Goal: Task Accomplishment & Management: Use online tool/utility

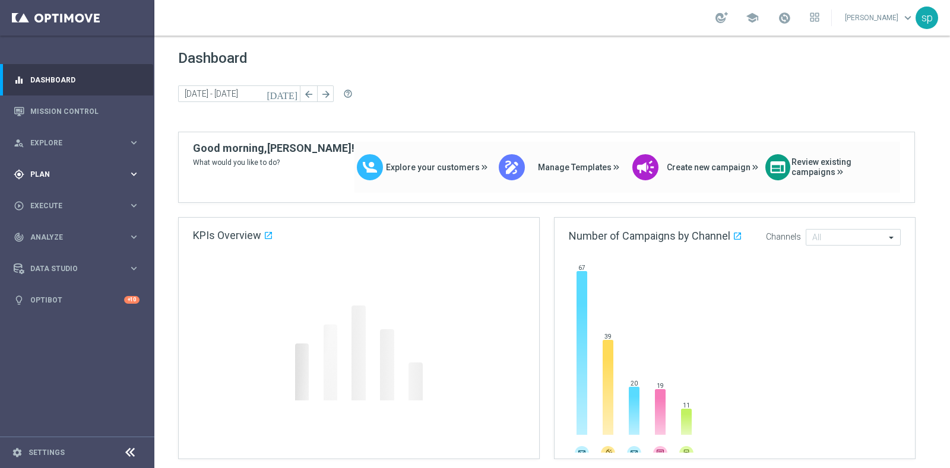
click at [50, 169] on div "gps_fixed Plan" at bounding box center [71, 174] width 115 height 11
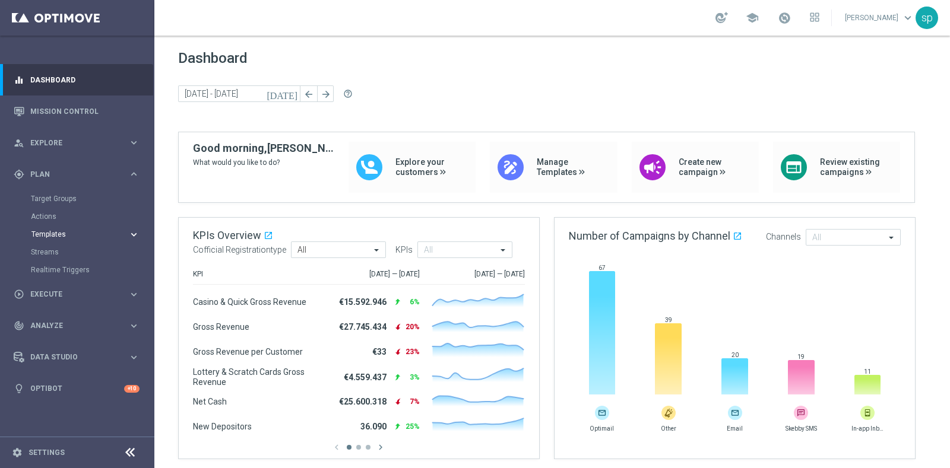
click at [50, 232] on span "Templates" at bounding box center [73, 234] width 85 height 7
click at [50, 250] on link "Optimail" at bounding box center [80, 252] width 87 height 9
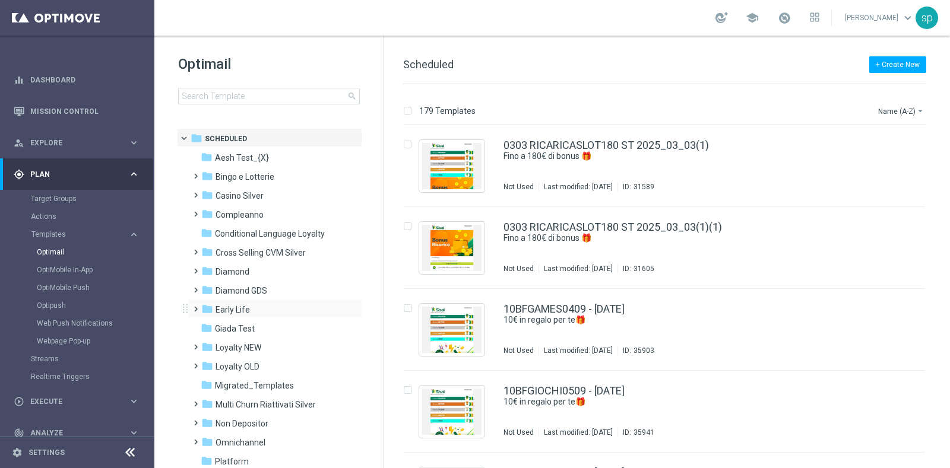
click at [229, 299] on div "folder Early Life more_vert" at bounding box center [275, 308] width 175 height 19
click at [240, 308] on span "Early Life" at bounding box center [232, 310] width 34 height 11
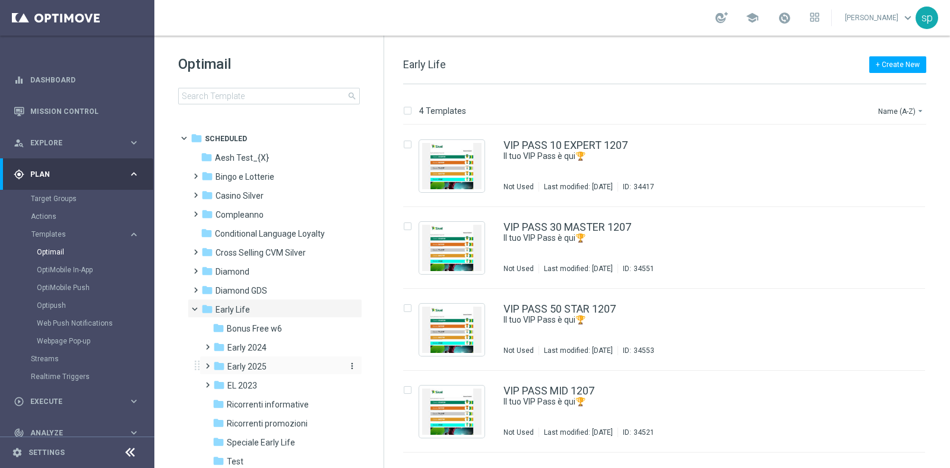
click at [244, 369] on span "Early 2025" at bounding box center [246, 367] width 39 height 11
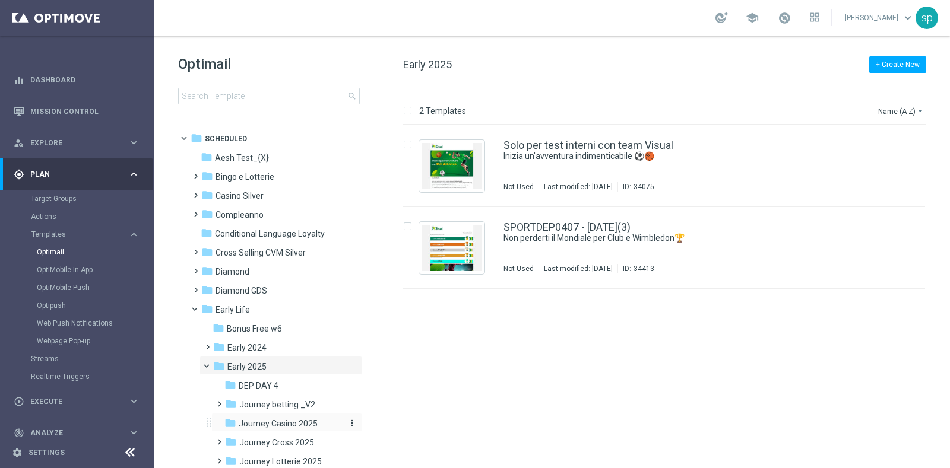
click at [290, 424] on span "Journey Casino 2025" at bounding box center [278, 424] width 79 height 11
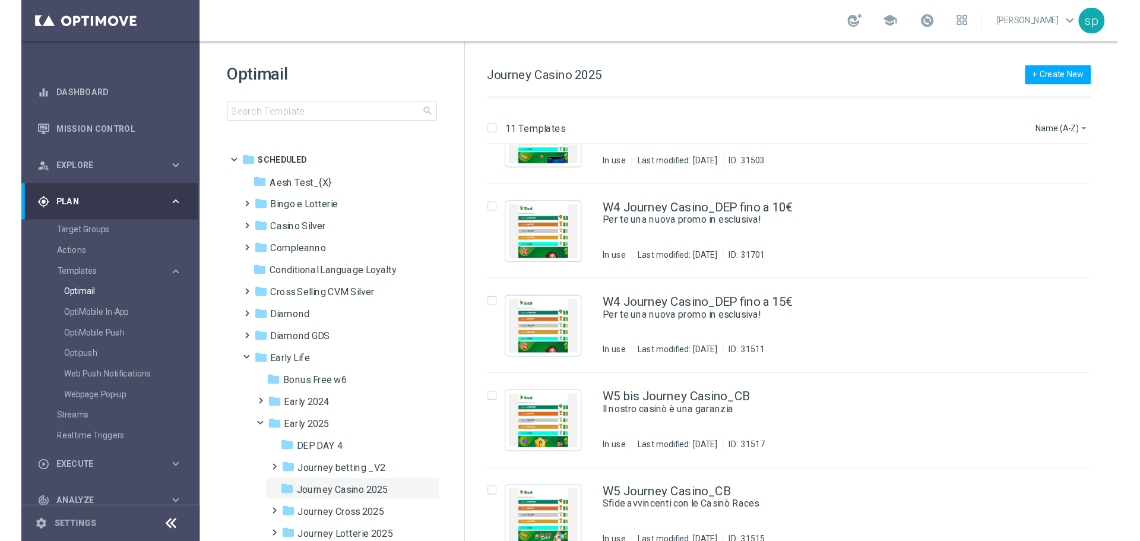
scroll to position [296, 0]
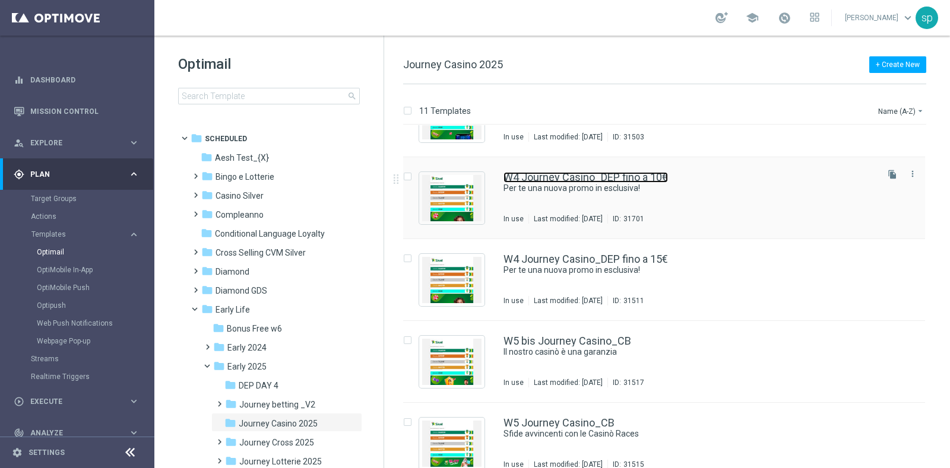
click at [576, 177] on link "W4 Journey Casino_DEP fino a 10€" at bounding box center [585, 177] width 164 height 11
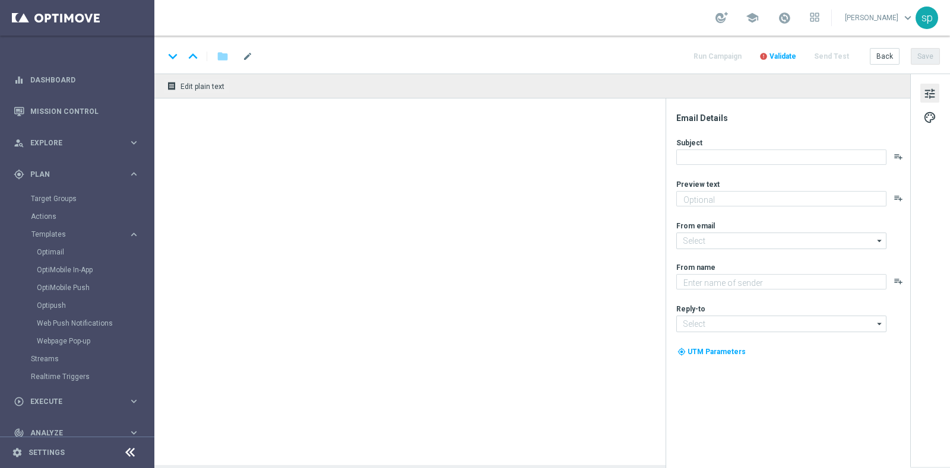
type textarea "Fino a 10€ di bonus"
type input "[EMAIL_ADDRESS][DOMAIN_NAME]"
type textarea "Sisal"
type input "[EMAIL_ADDRESS][DOMAIN_NAME]"
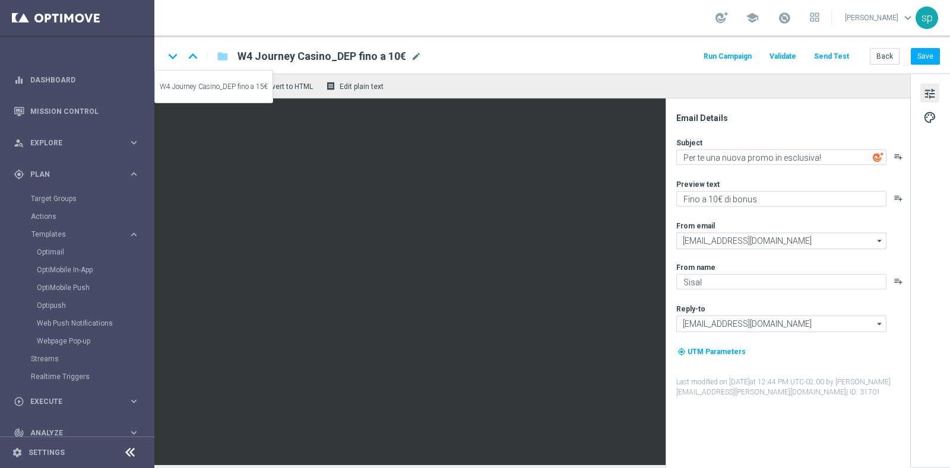
click at [170, 55] on icon "keyboard_arrow_down" at bounding box center [173, 56] width 18 height 18
type textarea "Fino a 10€ di bonus"
click at [181, 61] on icon "keyboard_arrow_down" at bounding box center [173, 56] width 18 height 18
click at [172, 55] on icon "keyboard_arrow_down" at bounding box center [173, 56] width 18 height 18
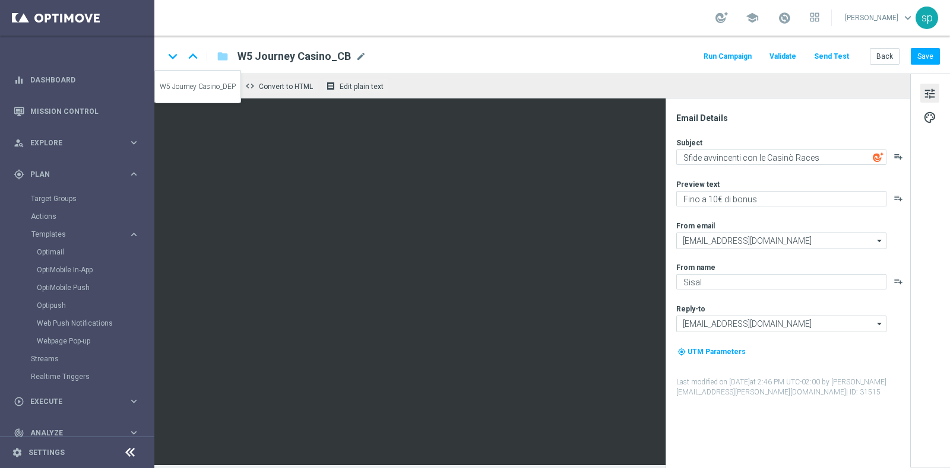
type textarea "Per te una nuova promo in esclusiva!"
click at [169, 55] on icon "keyboard_arrow_down" at bounding box center [173, 56] width 18 height 18
type textarea "Per te fino a 3.000 Sisal point"
type textarea "Ricarica il divertimento"
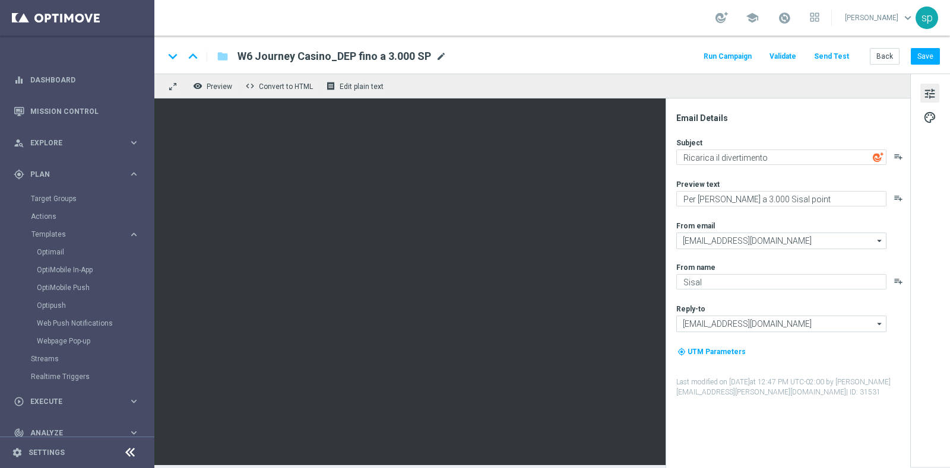
click at [437, 55] on span "mode_edit" at bounding box center [441, 56] width 11 height 11
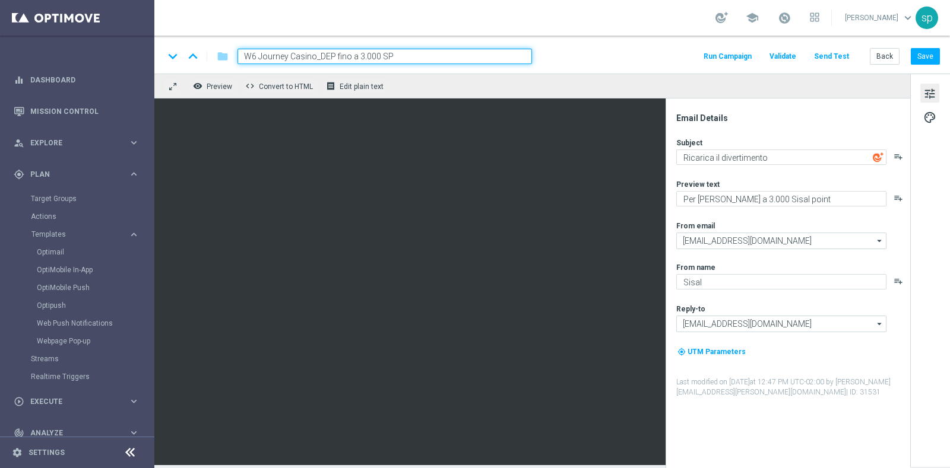
click at [437, 55] on input "W6 Journey Casino_DEP fino a 3.000 SP" at bounding box center [384, 56] width 294 height 15
click at [575, 55] on div "keyboard_arrow_down keyboard_arrow_up folder W6 Journey Casino_DEP fino a 3.000…" at bounding box center [552, 56] width 776 height 15
click at [933, 52] on button "Save" at bounding box center [925, 56] width 29 height 17
click at [170, 53] on icon "keyboard_arrow_down" at bounding box center [173, 56] width 18 height 18
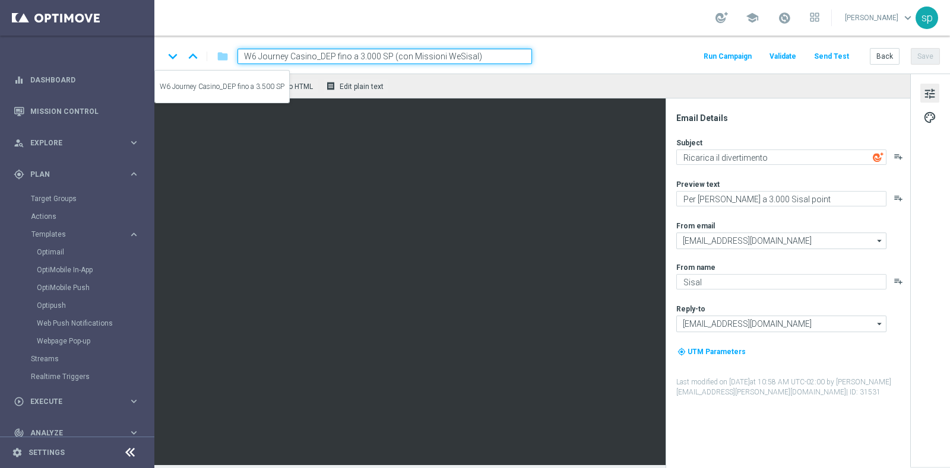
type input "W6 Journey Casino_DEP fino a 3.500 SP"
type textarea "Per te fino a 3.500 Sisal point"
click at [401, 49] on input "W6 Journey Casino_DEP fino a 3.500 SP" at bounding box center [384, 56] width 294 height 15
click at [597, 62] on div "keyboard_arrow_down keyboard_arrow_up folder W6 Journey Casino_DEP fino a 3.500…" at bounding box center [552, 56] width 776 height 15
click at [924, 49] on button "Save" at bounding box center [925, 56] width 29 height 17
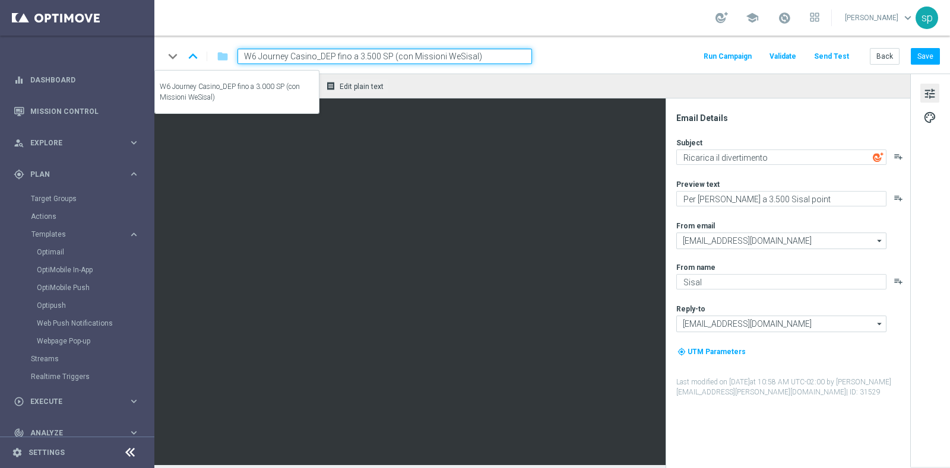
click at [193, 57] on icon "keyboard_arrow_up" at bounding box center [193, 56] width 18 height 18
type input "W6 Journey Casino_DEP fino a 3.000 SP (con Missioni WeSisal)"
type textarea "Per te fino a 3.000 Sisal point"
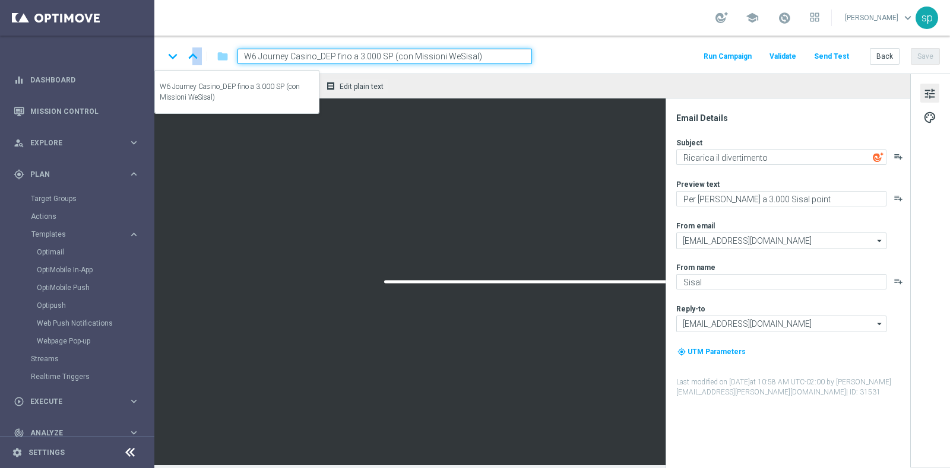
click at [193, 57] on icon "keyboard_arrow_up" at bounding box center [193, 56] width 18 height 18
type input "W5 Journey Casino_DEP"
type textarea "Fino a 10€ di bonus"
type textarea "Per te una nuova promo in esclusiva!"
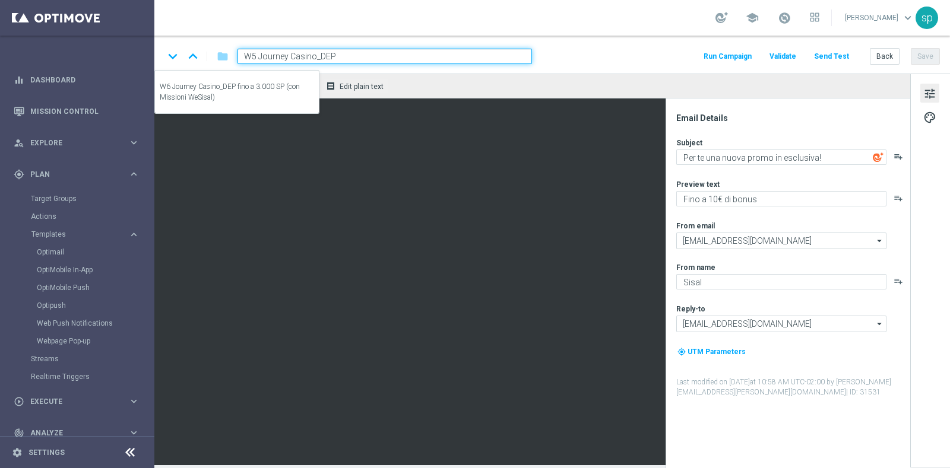
type input "W6 Journey Casino_DEP fino a 3.000 SP (con Missioni WeSisal)"
type textarea "Per te fino a 3.000 Sisal point"
type textarea "Ricarica il divertimento"
type input "W5 Journey Casino_DEP"
type textarea "Fino a 10€ di bonus"
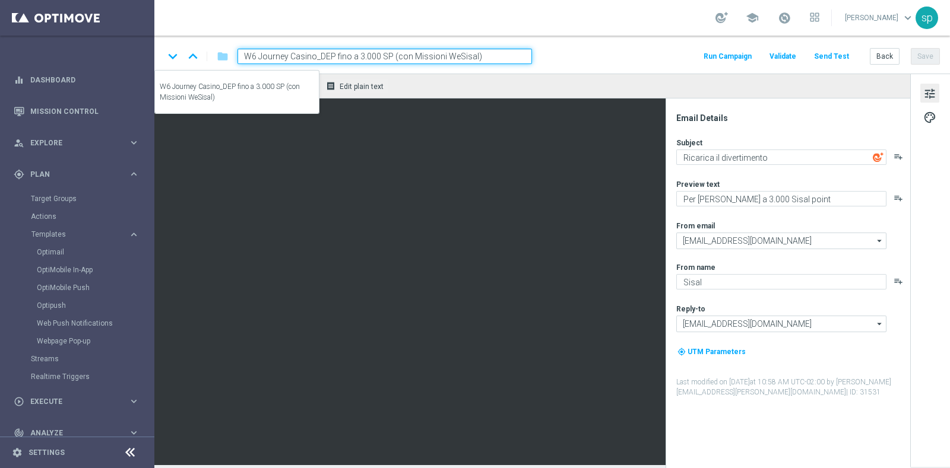
type textarea "Per te una nuova promo in esclusiva!"
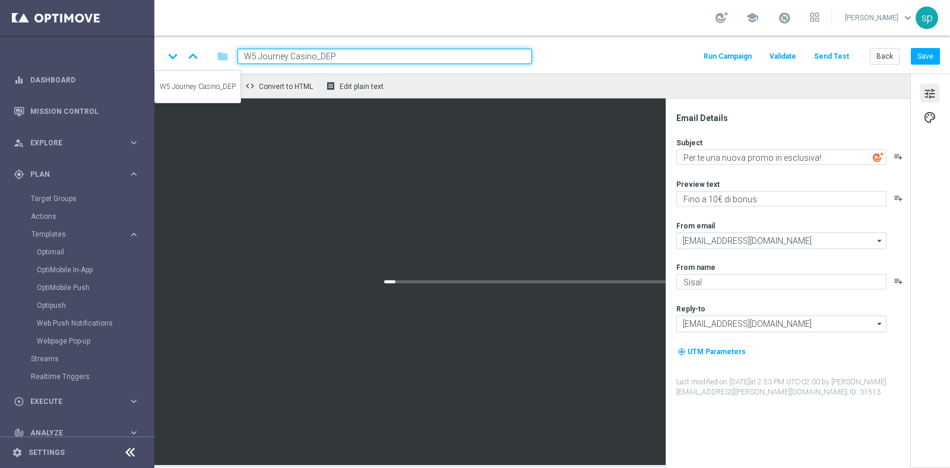
click at [193, 57] on icon "keyboard_arrow_up" at bounding box center [193, 56] width 18 height 18
type input "W5 Journey Casino_CB"
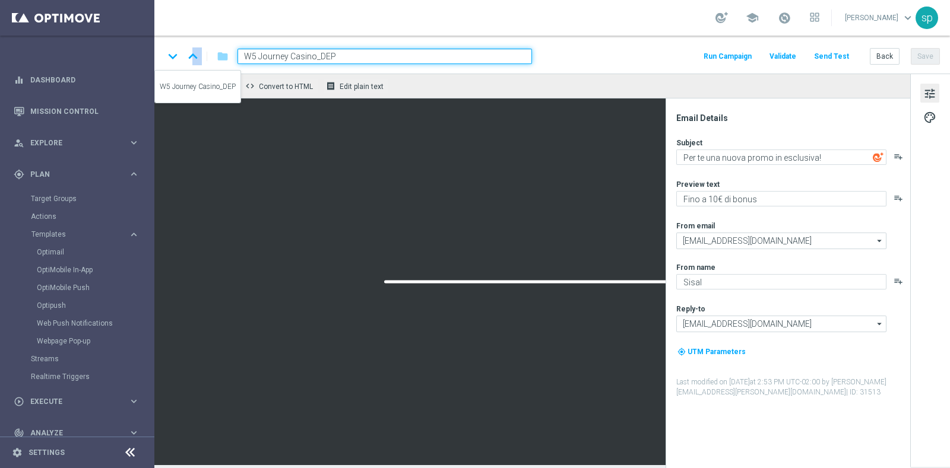
type textarea "Sfide avvincenti con le Casinò Races"
click at [193, 57] on icon "keyboard_arrow_up" at bounding box center [193, 56] width 18 height 18
type input "W5 bis Journey Casino_CB"
type textarea "Il nostro casinò è una garanzia"
click at [193, 57] on icon "keyboard_arrow_up" at bounding box center [193, 56] width 18 height 18
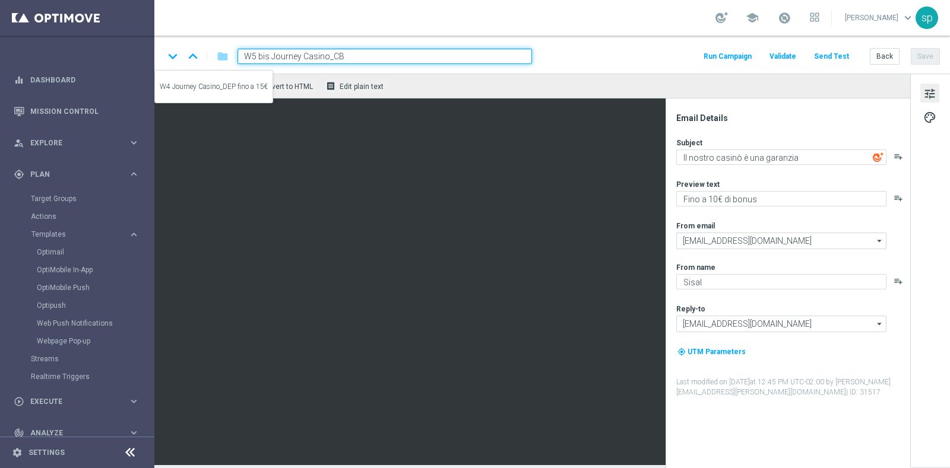
click at [193, 57] on icon "keyboard_arrow_up" at bounding box center [193, 56] width 18 height 18
type input "W4 Journey Casino_DEP fino a 15€"
type textarea "Fino a 15€ di bonus"
type textarea "Per te una nuova promo in esclusiva!"
click at [193, 57] on icon "keyboard_arrow_up" at bounding box center [193, 56] width 18 height 18
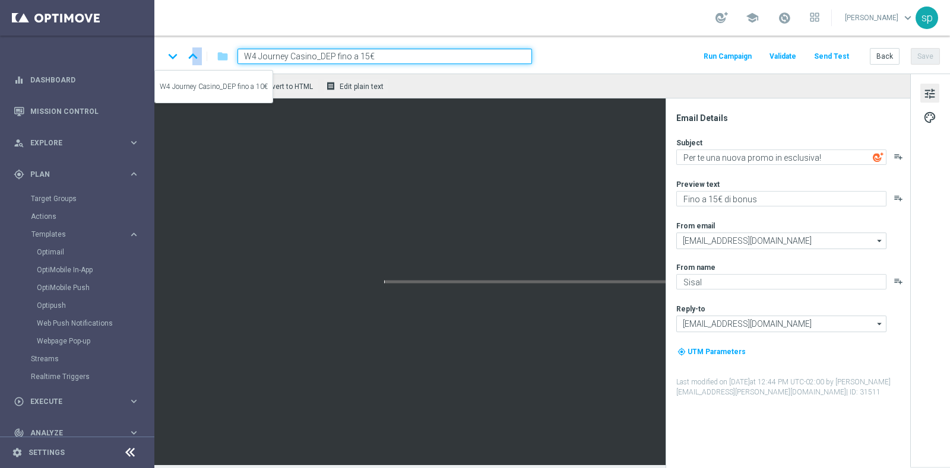
type input "W4 Journey Casino_DEP fino a 10€"
type textarea "Fino a 10€ di bonus"
click at [193, 57] on icon "keyboard_arrow_up" at bounding box center [193, 56] width 18 height 18
type input "W3 Journey Casino_CB"
type textarea "Scarica e scopri app Casinò e Slot"
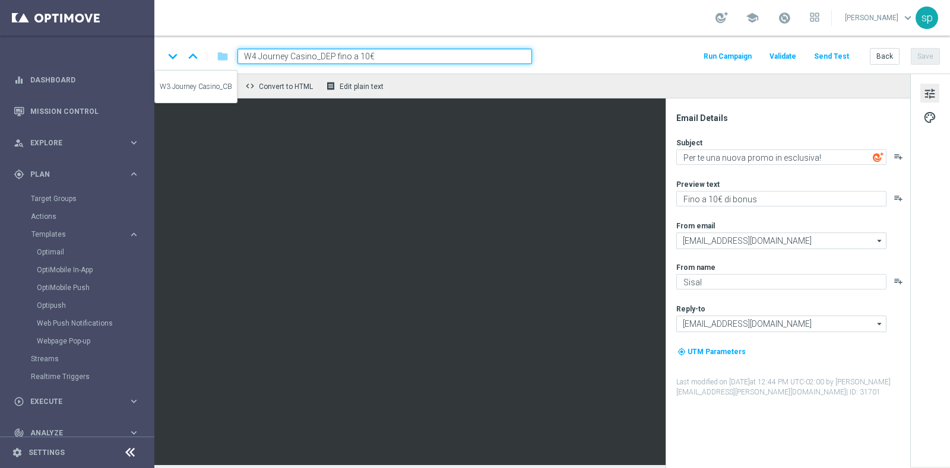
type textarea "Fino a 10€ di bonus"
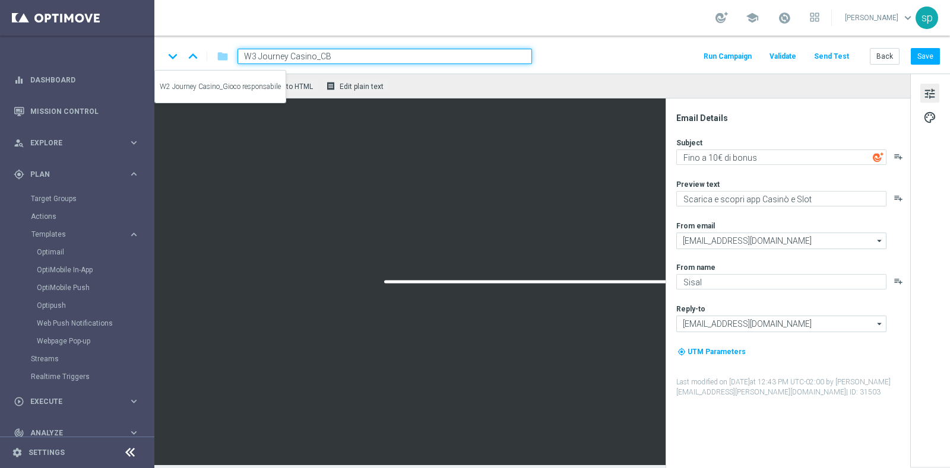
click at [193, 57] on icon "keyboard_arrow_up" at bounding box center [193, 56] width 18 height 18
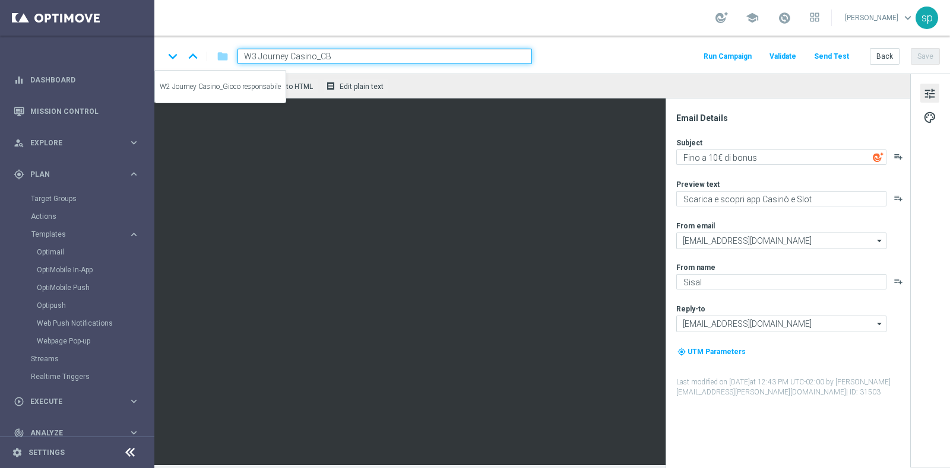
type input "W2 Journey Casino_Gioco responsabile"
type textarea "Scopri le tante risorse a tua disposizione"
type textarea "Gioco sicuro e consapevole"
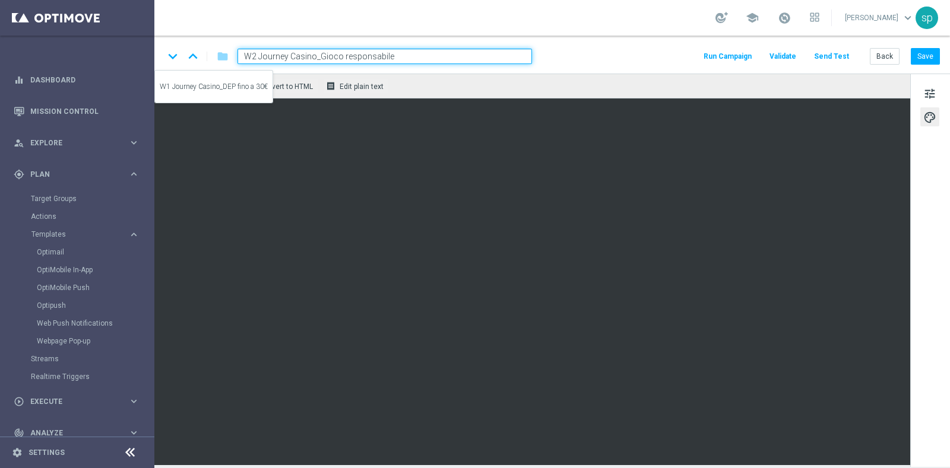
click at [192, 53] on icon "keyboard_arrow_up" at bounding box center [193, 56] width 18 height 18
type input "W1 Journey Casino_DEP fino a 30€"
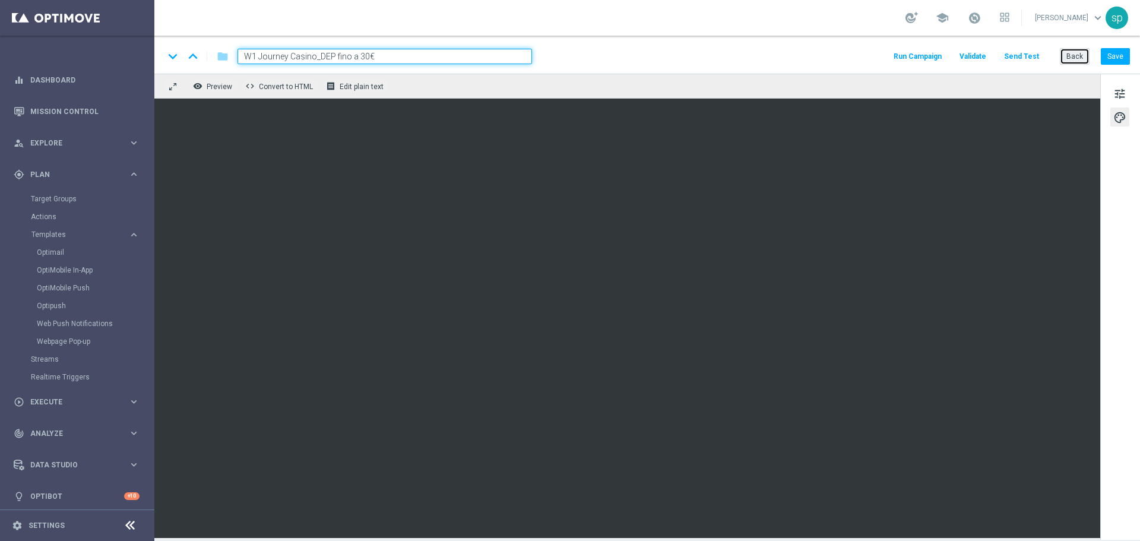
click at [949, 55] on button "Back" at bounding box center [1075, 56] width 30 height 17
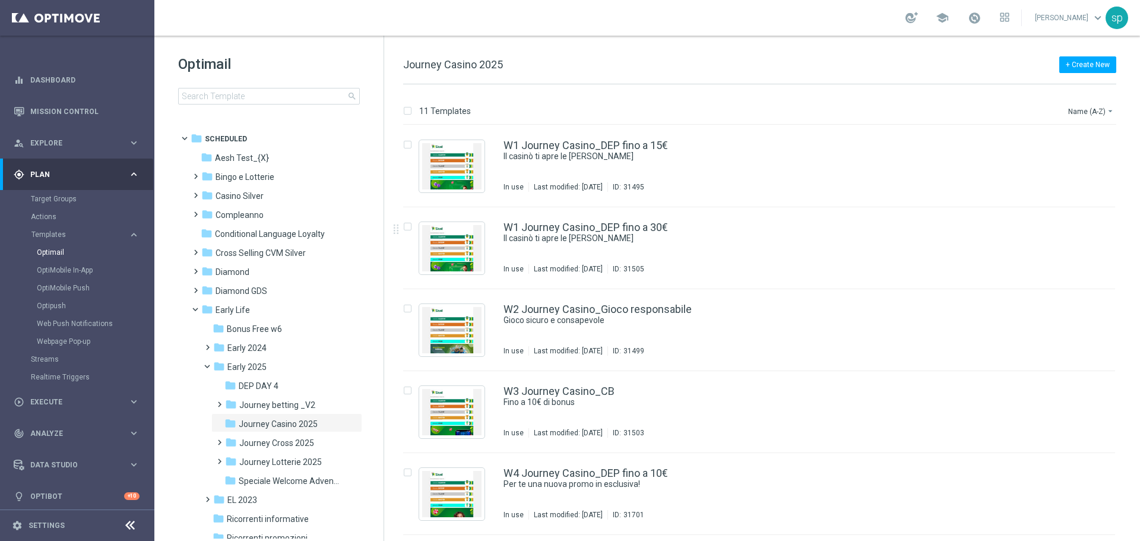
drag, startPoint x: 1137, startPoint y: 185, endPoint x: 1137, endPoint y: 278, distance: 93.2
click at [949, 278] on div "11 Templates Name (A-Z) arrow_drop_down Drag here to set row groups Drag here t…" at bounding box center [762, 312] width 756 height 457
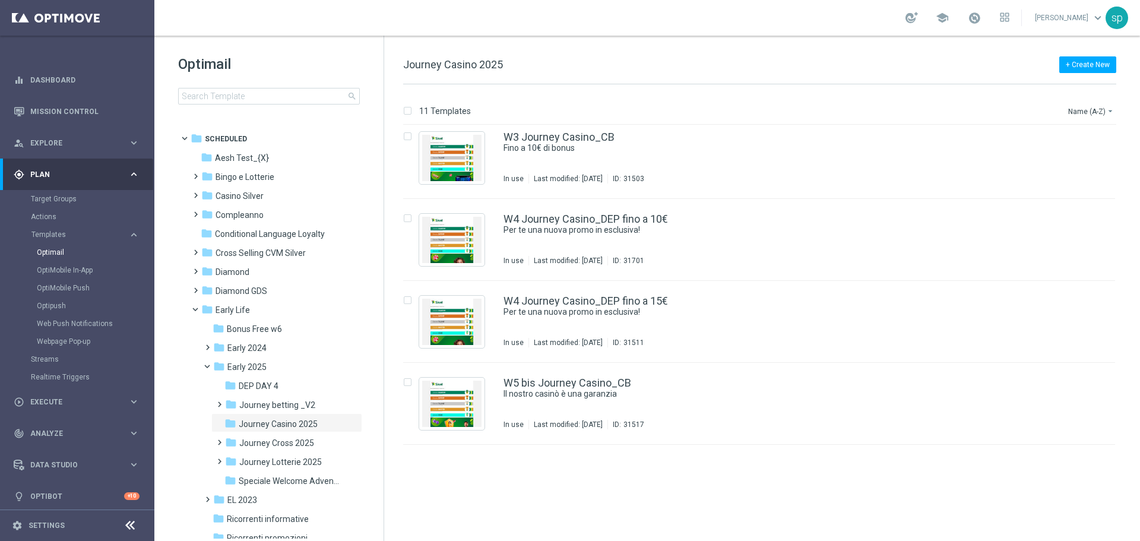
scroll to position [4, 0]
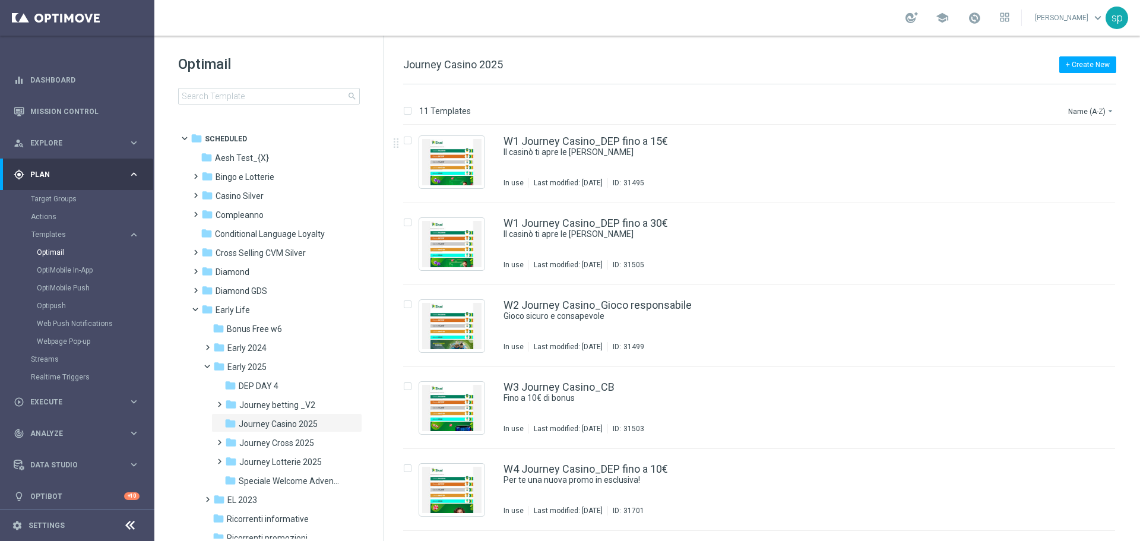
drag, startPoint x: 1138, startPoint y: 174, endPoint x: 1134, endPoint y: 258, distance: 83.8
click at [949, 258] on div "11 Templates Name (A-Z) arrow_drop_down Drag here to set row groups Drag here t…" at bounding box center [762, 312] width 756 height 457
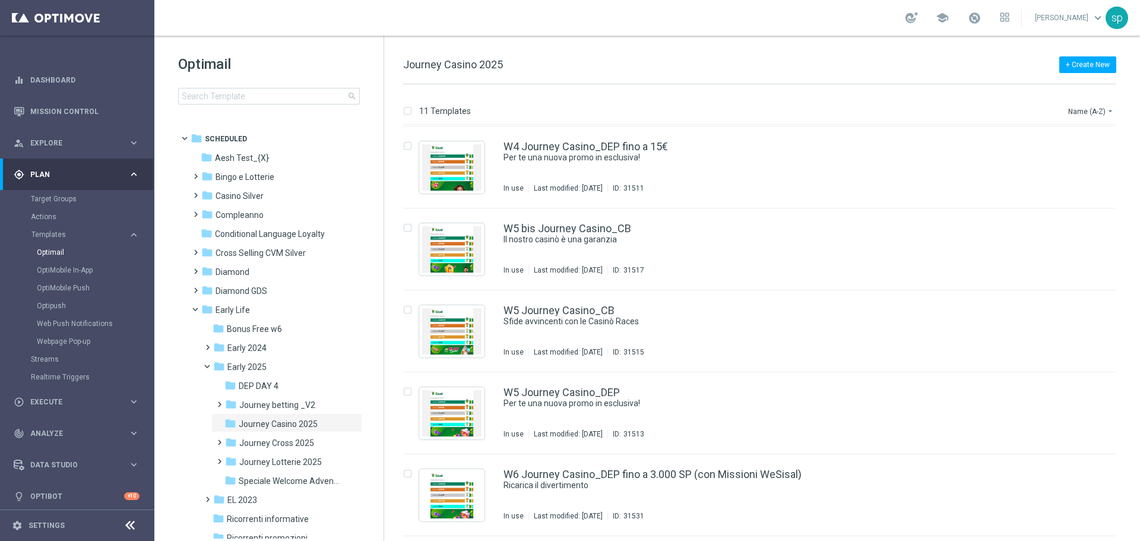
scroll to position [0, 0]
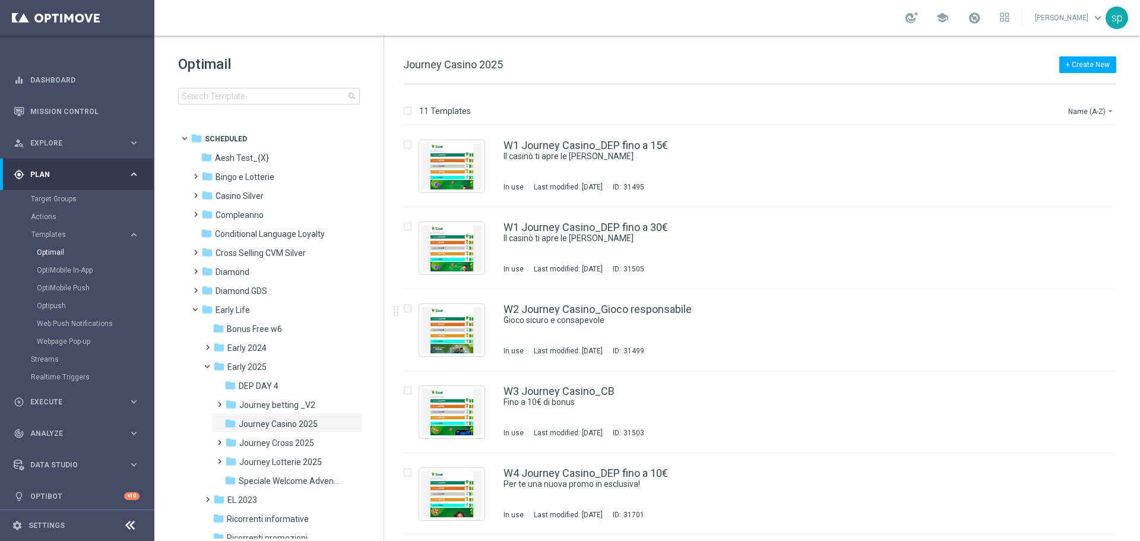
drag, startPoint x: 1139, startPoint y: 270, endPoint x: 1132, endPoint y: 356, distance: 87.0
click at [949, 356] on div "11 Templates Name (A-Z) arrow_drop_down Drag here to set row groups Drag here t…" at bounding box center [762, 312] width 756 height 457
click at [949, 356] on div "insert_drive_file W2 Journey Casino_Gioco responsabile Gioco sicuro e consapevo…" at bounding box center [764, 330] width 746 height 82
drag, startPoint x: 1137, startPoint y: 303, endPoint x: 1134, endPoint y: 390, distance: 86.7
click at [949, 390] on div "11 Templates Name (A-Z) arrow_drop_down Drag here to set row groups Drag here t…" at bounding box center [762, 312] width 756 height 457
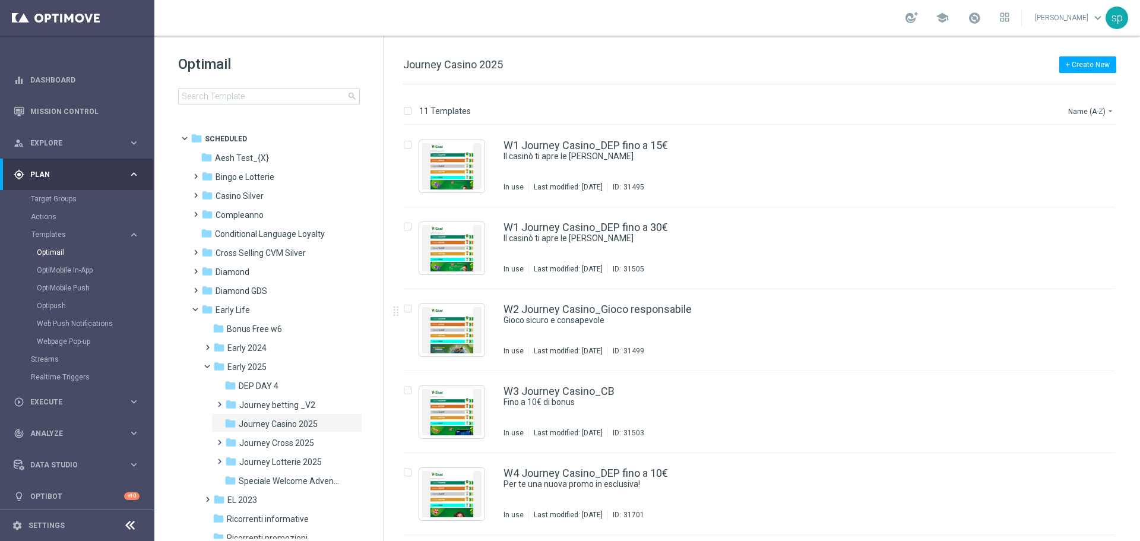
click at [949, 390] on div "insert_drive_file W3 Journey Casino_CB Fino a 10€ di bonus In use Last modified…" at bounding box center [764, 412] width 746 height 82
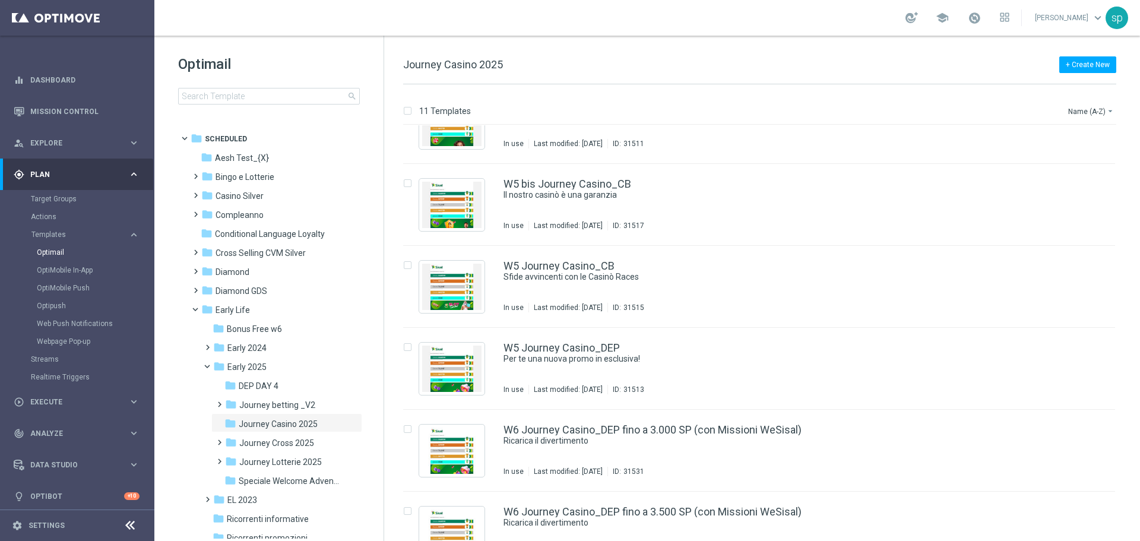
scroll to position [455, 0]
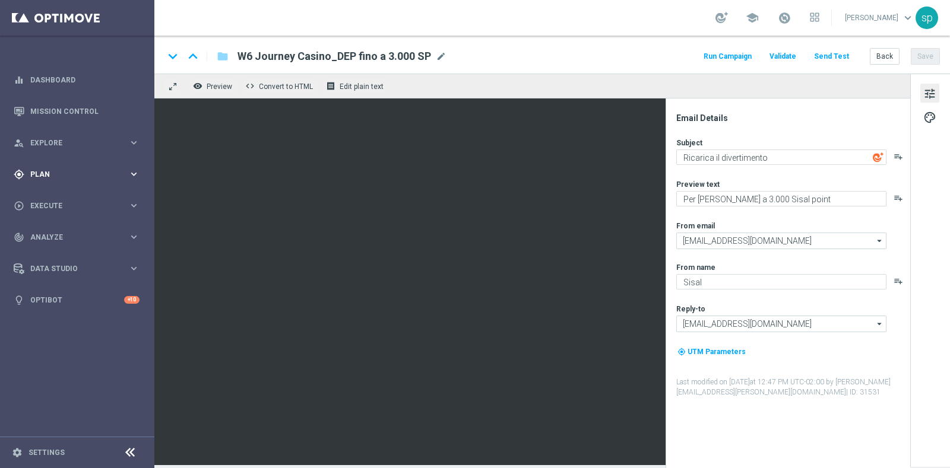
click at [36, 173] on span "Plan" at bounding box center [79, 174] width 98 height 7
click at [50, 234] on span "Templates" at bounding box center [73, 234] width 85 height 7
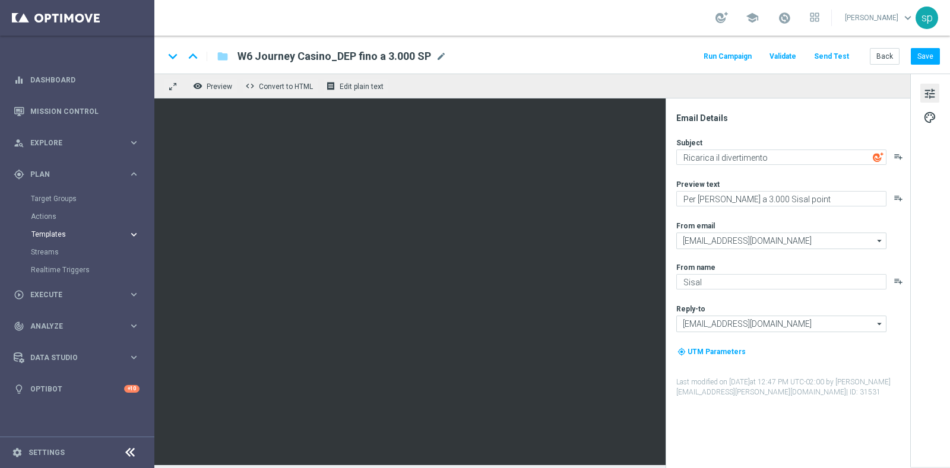
click at [50, 231] on span "Templates" at bounding box center [73, 234] width 85 height 7
click at [52, 249] on link "Optimail" at bounding box center [80, 252] width 87 height 9
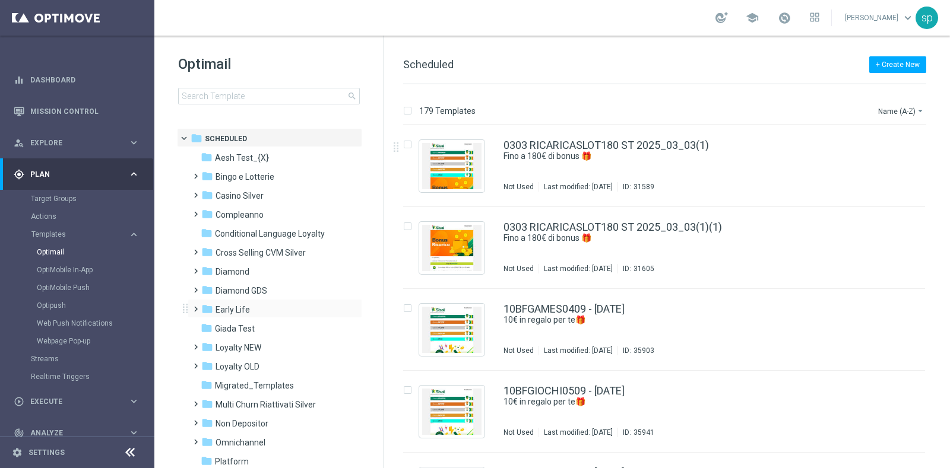
click at [196, 306] on span at bounding box center [193, 304] width 5 height 5
click at [253, 368] on span "Early 2025" at bounding box center [246, 367] width 39 height 11
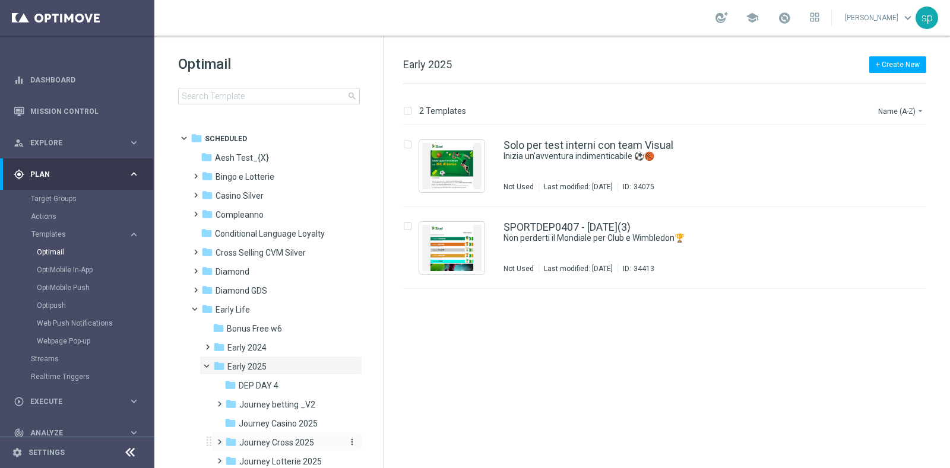
click at [296, 439] on span "Journey Cross 2025" at bounding box center [276, 443] width 75 height 11
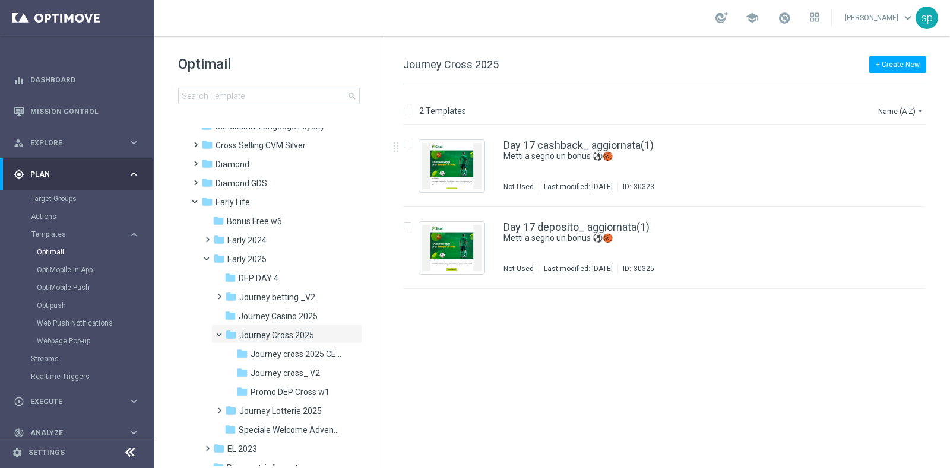
scroll to position [109, 0]
click at [292, 356] on span "Journey cross 2025 CEI LOW" at bounding box center [297, 352] width 93 height 11
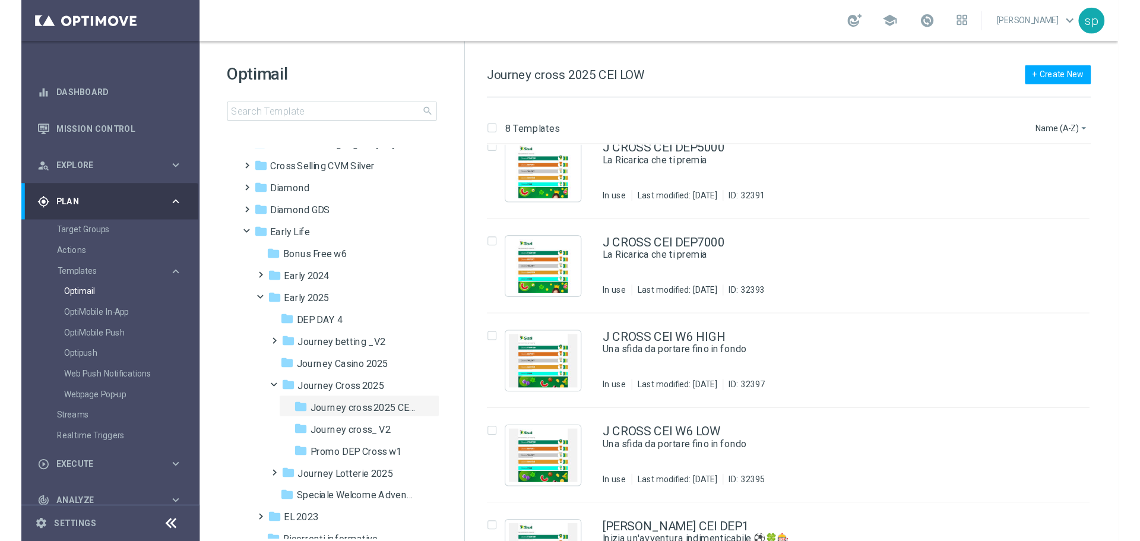
scroll to position [312, 0]
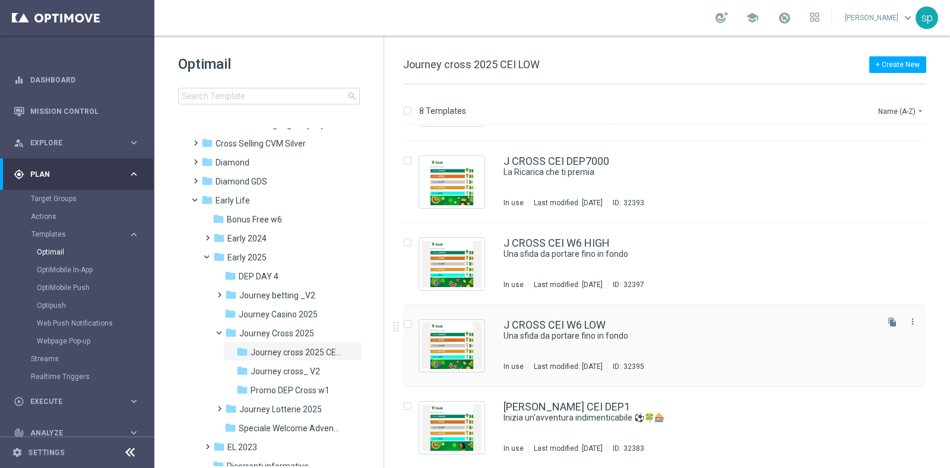
click at [580, 318] on div "J CROSS CEI W6 LOW Una sfida da portare fino in fondo In use Last modified: Tue…" at bounding box center [664, 346] width 522 height 82
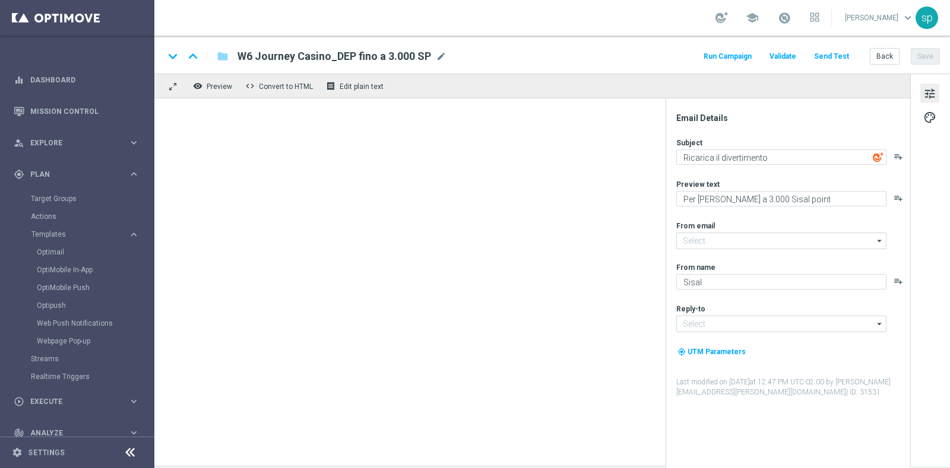
type input "[EMAIL_ADDRESS][DOMAIN_NAME]"
type textarea "Una sfida da portare fino in fondo"
type textarea "Per te fino a 10€ di bonus"
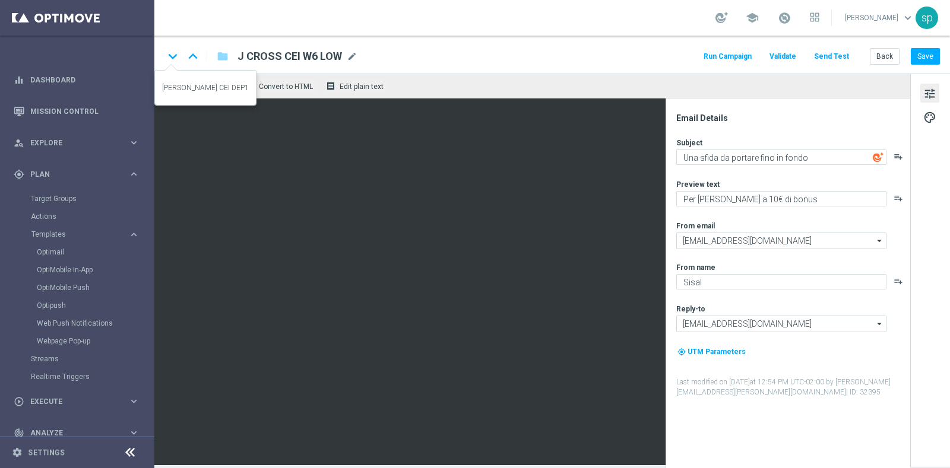
click at [175, 56] on icon "keyboard_arrow_down" at bounding box center [173, 56] width 18 height 18
click at [194, 56] on icon "keyboard_arrow_up" at bounding box center [193, 56] width 18 height 18
type textarea "Una sfida da portare fino in fondo"
click at [194, 56] on icon "keyboard_arrow_up" at bounding box center [193, 56] width 18 height 18
type textarea "Per te fino a 15€ di bonus"
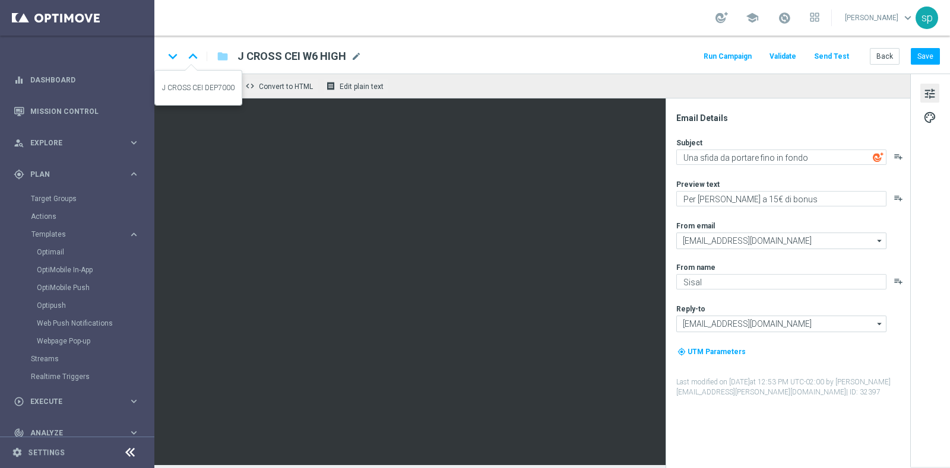
click at [191, 56] on icon "keyboard_arrow_up" at bounding box center [193, 56] width 18 height 18
type textarea "La Ricarica che ti premia"
type textarea "Fino a 7.000 Sisal point!"
click at [359, 56] on span "mode_edit" at bounding box center [355, 56] width 11 height 11
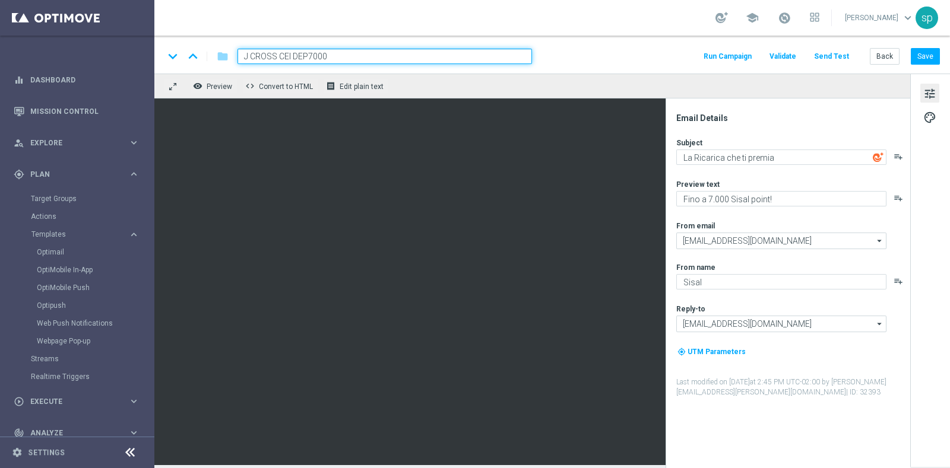
click at [359, 56] on input "J CROSS CEI DEP7000" at bounding box center [384, 56] width 294 height 15
click at [351, 54] on input "J CROSS CEI DEP7000 (con Mission Sisal" at bounding box center [384, 56] width 294 height 15
click at [375, 57] on input "J CROSS CEI DEP7000 (con mission Sisal" at bounding box center [384, 56] width 294 height 15
click at [380, 58] on input "J CROSS CEI DEP7000 (con missioni Sisal" at bounding box center [384, 56] width 294 height 15
click at [429, 50] on input "J CROSS CEI DEP7000 (con missioni WeSisal" at bounding box center [384, 56] width 294 height 15
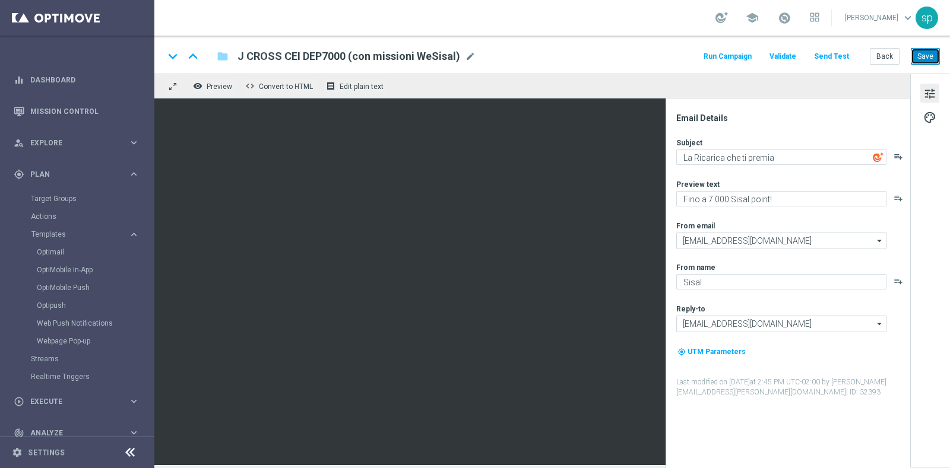
click at [926, 53] on button "Save" at bounding box center [925, 56] width 29 height 17
click at [198, 55] on icon "keyboard_arrow_up" at bounding box center [193, 56] width 18 height 18
type input "J CROSS CEI DEP5000"
type textarea "Fino a 5.000 Sisal point!"
click at [351, 55] on span "mode_edit" at bounding box center [355, 56] width 11 height 11
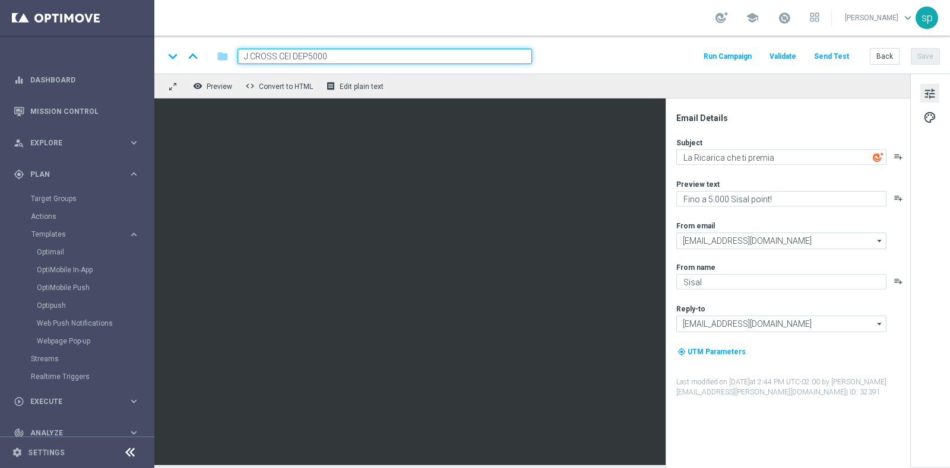
click at [359, 56] on input "J CROSS CEI DEP5000" at bounding box center [384, 56] width 294 height 15
click at [354, 58] on input "J CROSS CEI DEP5000 (con mssioni WeSisal)" at bounding box center [384, 56] width 294 height 15
type input "J CROSS CEI DEP5000 (con missioni WeSisal)"
click at [930, 52] on button "Save" at bounding box center [925, 56] width 29 height 17
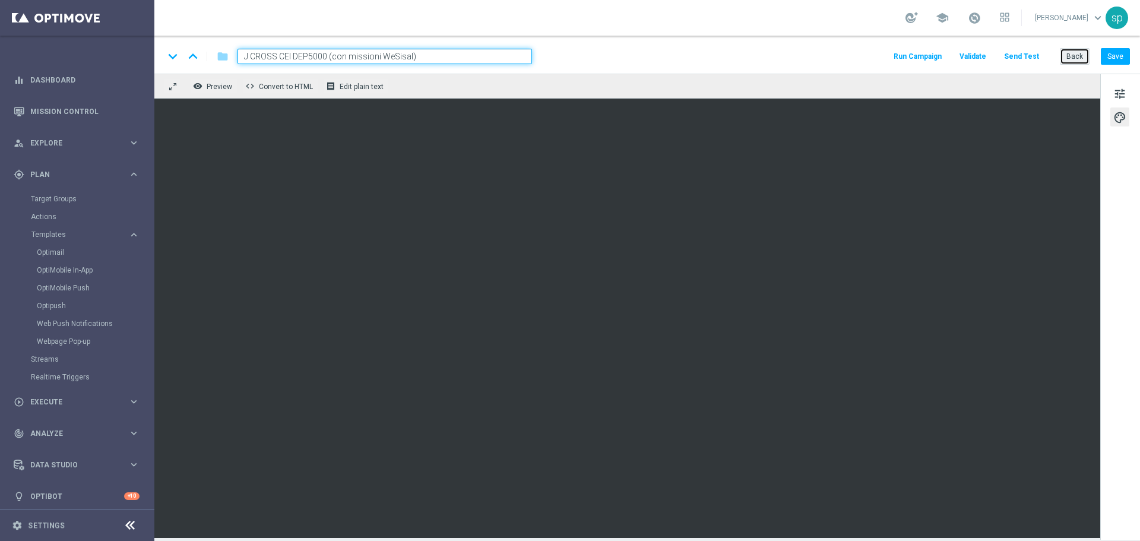
click at [949, 61] on button "Back" at bounding box center [1075, 56] width 30 height 17
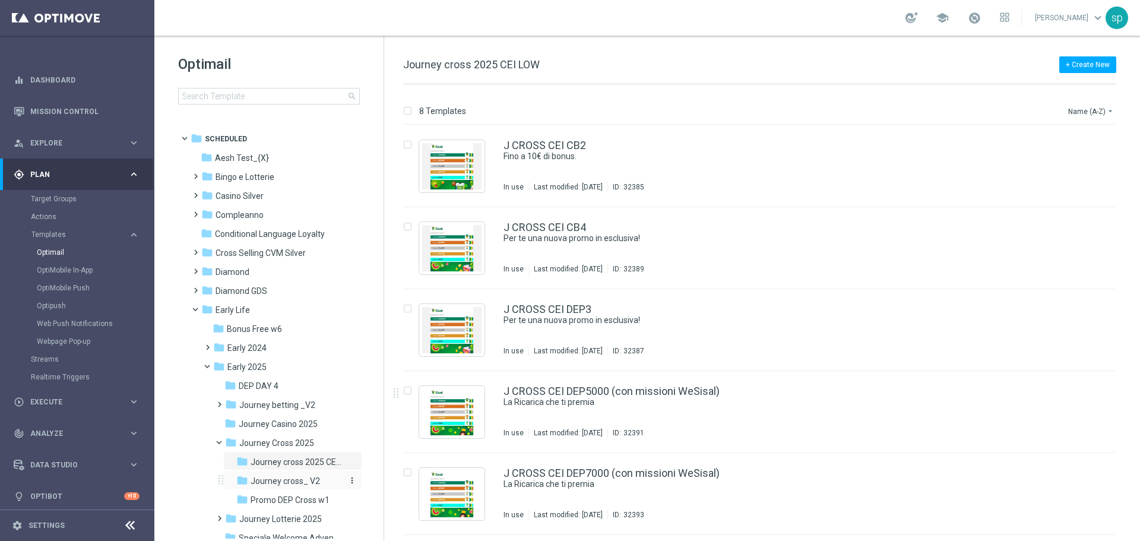
click at [281, 468] on span "Journey cross_ V2" at bounding box center [285, 481] width 69 height 11
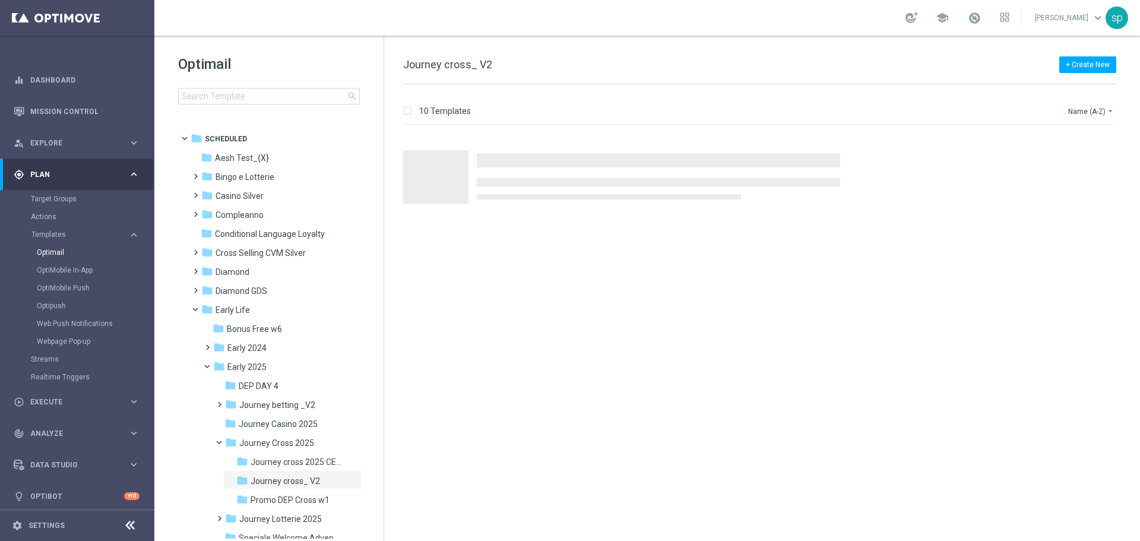
click at [281, 468] on span "Journey cross_ V2" at bounding box center [285, 481] width 69 height 11
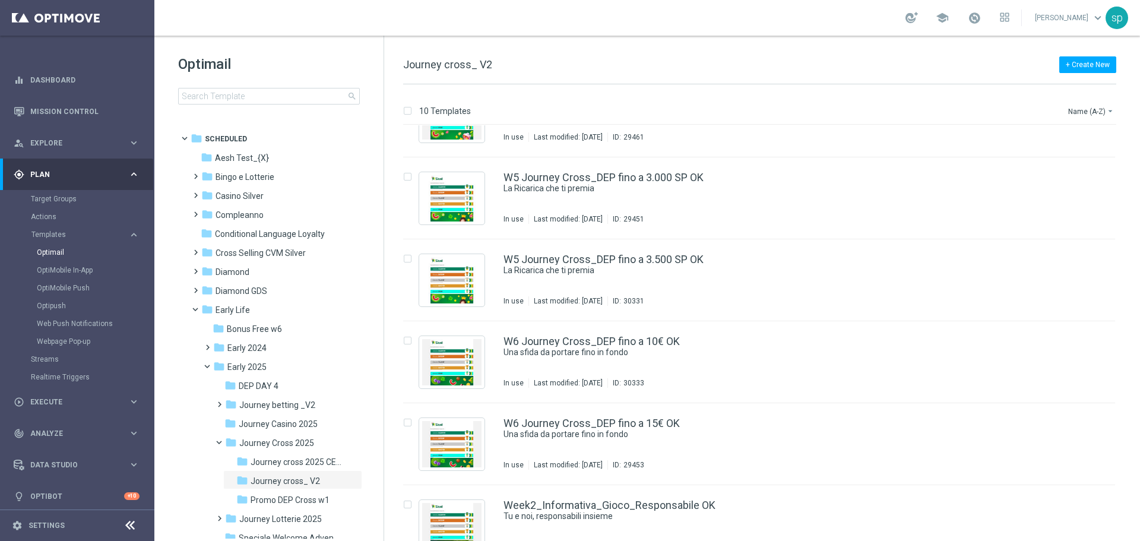
scroll to position [382, 0]
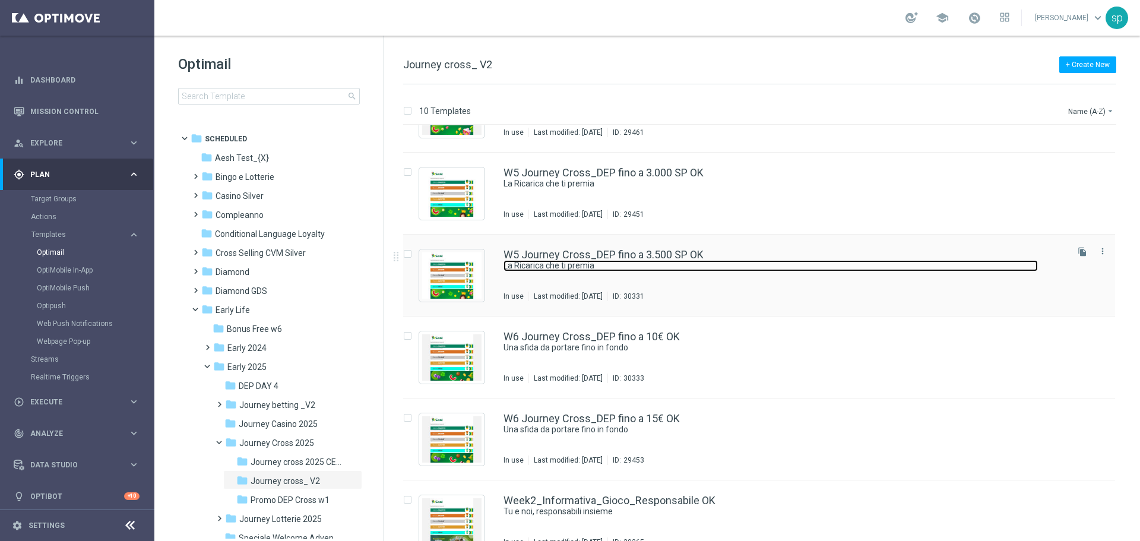
click at [626, 262] on link "La Ricarica che ti premia" at bounding box center [770, 265] width 534 height 11
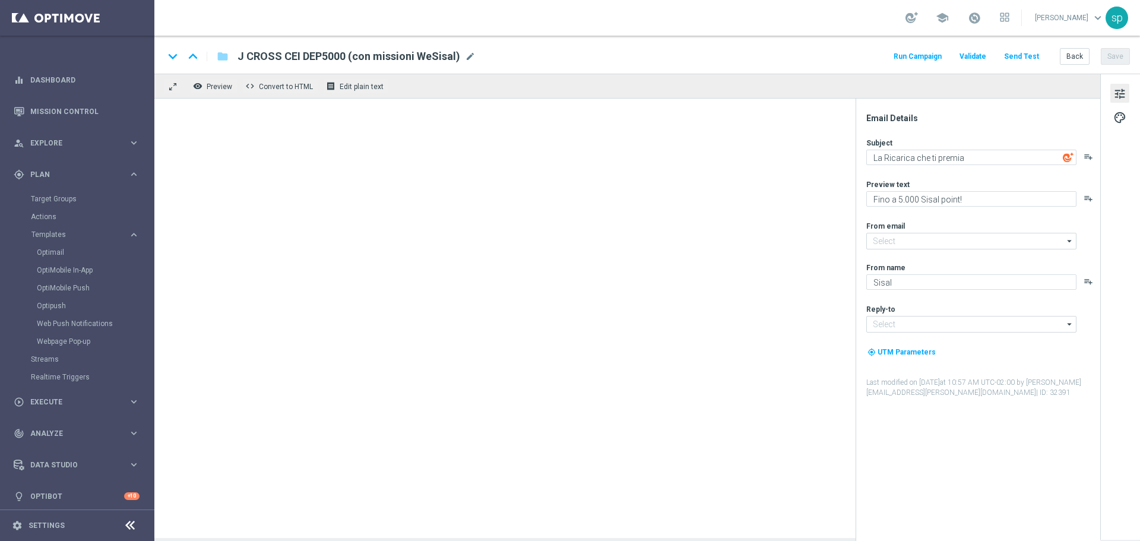
type input "[EMAIL_ADDRESS][DOMAIN_NAME]"
type textarea "Fino a 3.500 Sisal Point!"
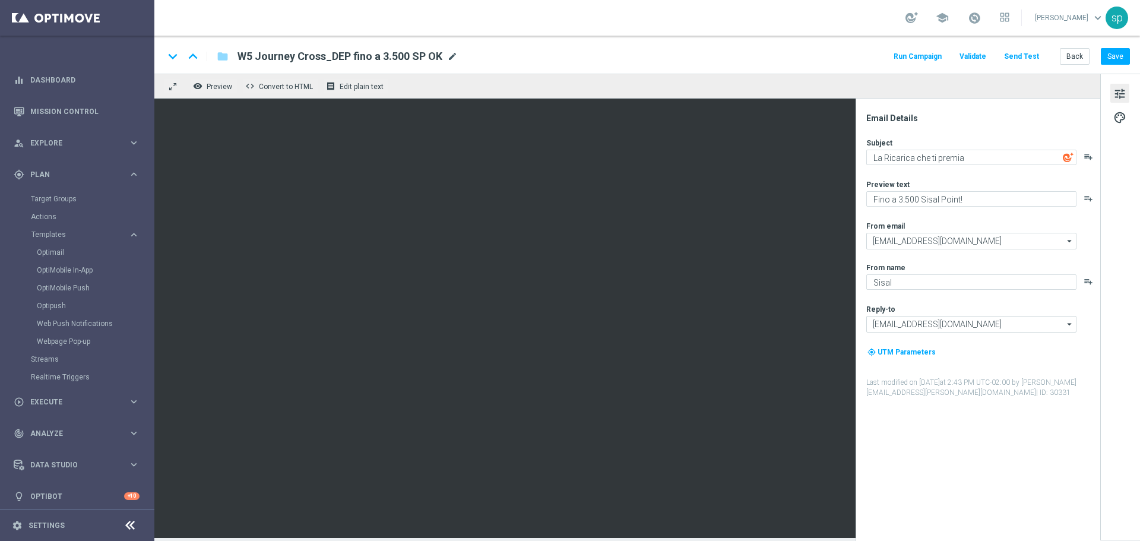
click at [452, 56] on span "mode_edit" at bounding box center [452, 56] width 11 height 11
click at [452, 56] on input "W5 Journey Cross_DEP fino a 3.500 SP OK" at bounding box center [384, 56] width 294 height 15
click at [586, 66] on div "keyboard_arrow_down keyboard_arrow_up folder W5 Journey Cross_DEP fino a 3.500 …" at bounding box center [646, 55] width 985 height 38
drag, startPoint x: 489, startPoint y: 56, endPoint x: 401, endPoint y: 55, distance: 88.5
click at [401, 55] on input "W5 Journey Cross_DEP fino a 3.500 SP OK (con Missioni WeSisal)" at bounding box center [384, 56] width 294 height 15
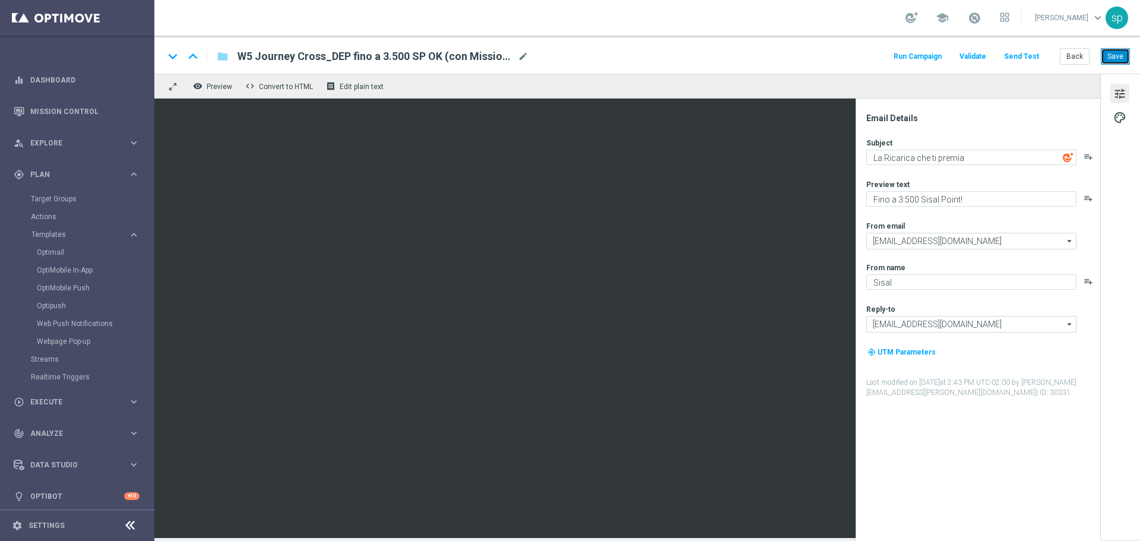
click at [949, 51] on button "Save" at bounding box center [1115, 56] width 29 height 17
click at [191, 54] on icon "keyboard_arrow_up" at bounding box center [193, 56] width 18 height 18
type input "W5 Journey Cross_DEP fino a 3.000 SP OK"
type textarea "Fino a 3.000 Sisal Point!"
click at [453, 56] on span "mode_edit" at bounding box center [452, 56] width 11 height 11
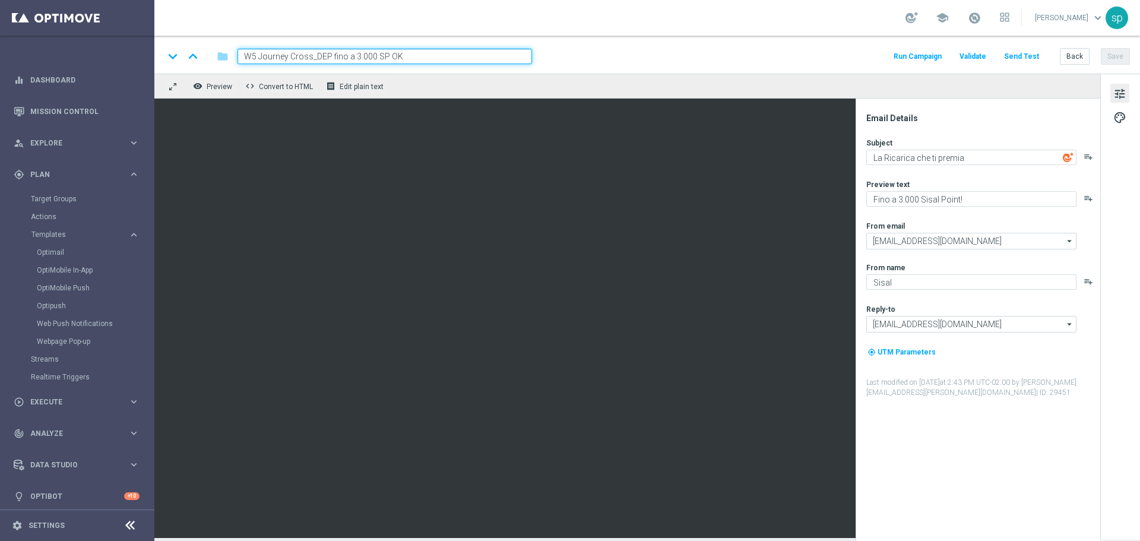
click at [453, 56] on input "W5 Journey Cross_DEP fino a 3.000 SP OK" at bounding box center [384, 56] width 294 height 15
paste input "(con Missioni WeSisal)"
type input "W5 Journey Cross_DEP fino a 3.000 SP OK (con Missioni WeSisal)"
click at [641, 49] on div "keyboard_arrow_down keyboard_arrow_up folder W5 Journey Cross_DEP fino a 3.000 …" at bounding box center [647, 56] width 966 height 15
click at [949, 51] on button "Save" at bounding box center [1115, 56] width 29 height 17
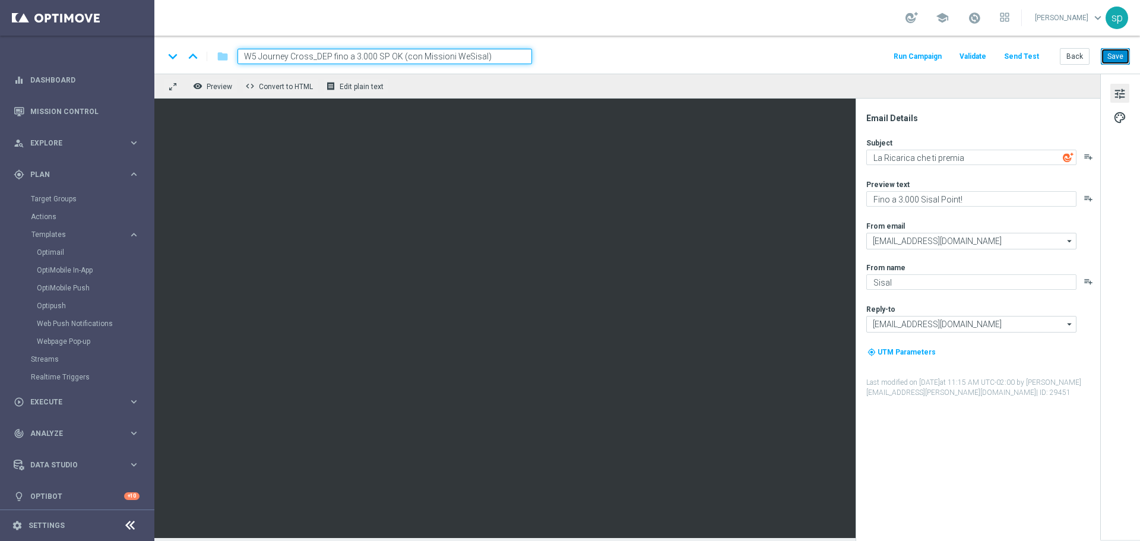
click at [949, 51] on button "Save" at bounding box center [1115, 56] width 29 height 17
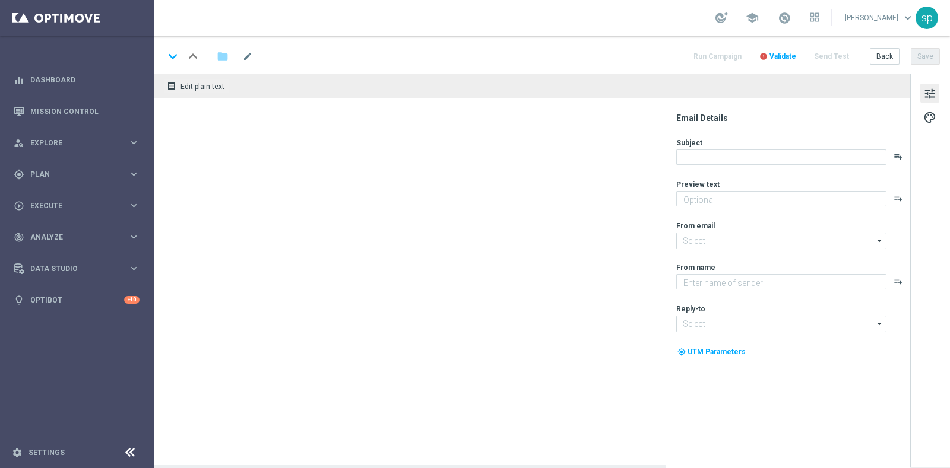
type textarea "Fino a 7.000 Sisal point!"
type textarea "Sisal"
type input "[EMAIL_ADDRESS][DOMAIN_NAME]"
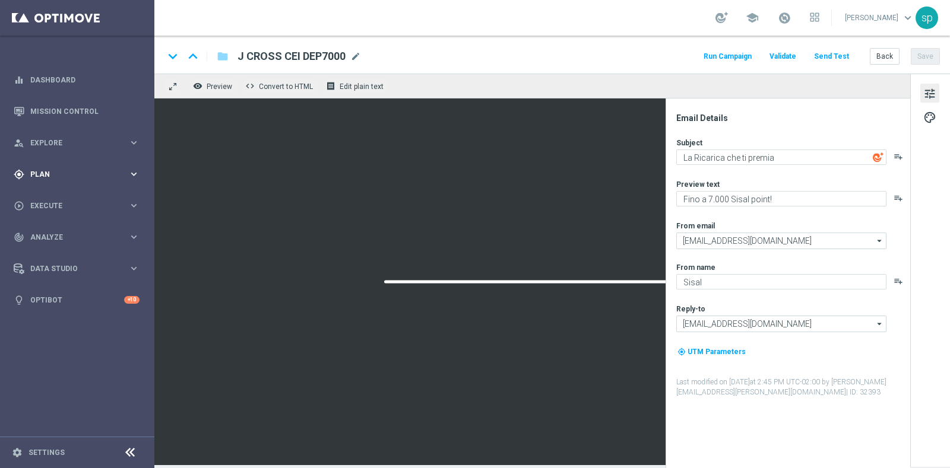
click at [36, 182] on div "gps_fixed Plan keyboard_arrow_right" at bounding box center [76, 174] width 153 height 31
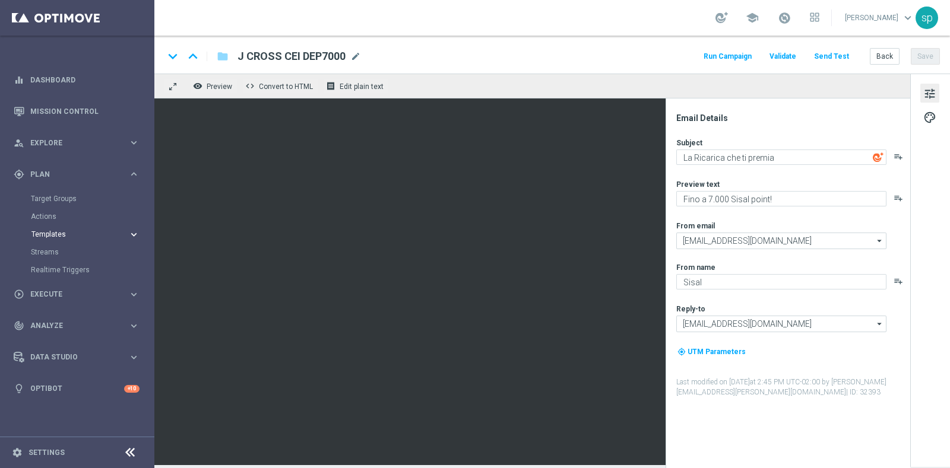
click at [46, 233] on span "Templates" at bounding box center [73, 234] width 85 height 7
click at [50, 252] on link "Optimail" at bounding box center [80, 252] width 87 height 9
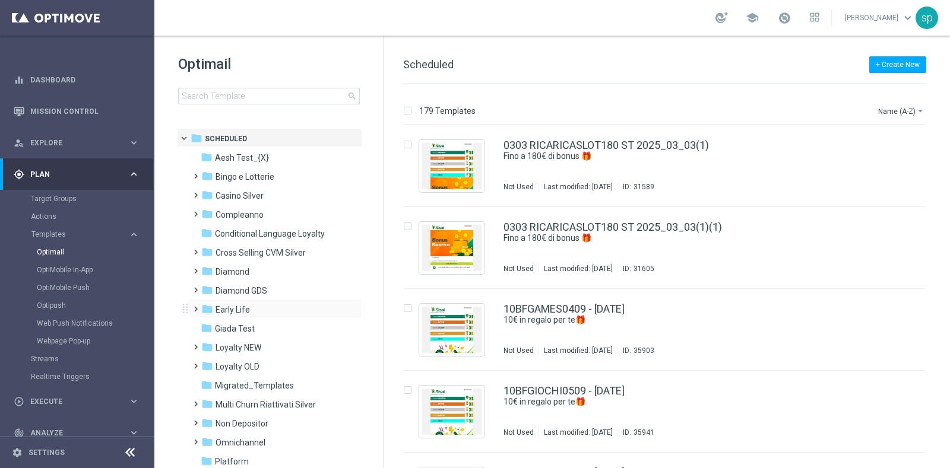
click at [196, 306] on span at bounding box center [193, 304] width 5 height 5
click at [256, 368] on span "Early 2025" at bounding box center [246, 367] width 39 height 11
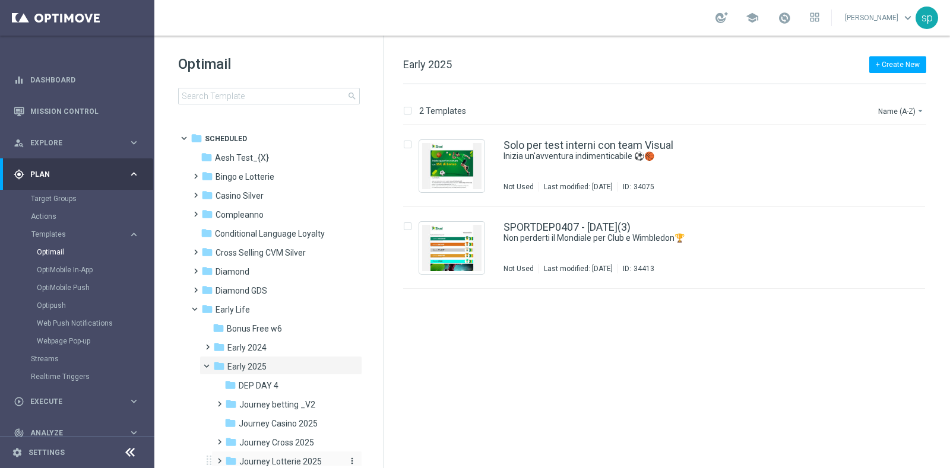
click at [294, 464] on span "Journey Lotterie 2025" at bounding box center [280, 462] width 83 height 11
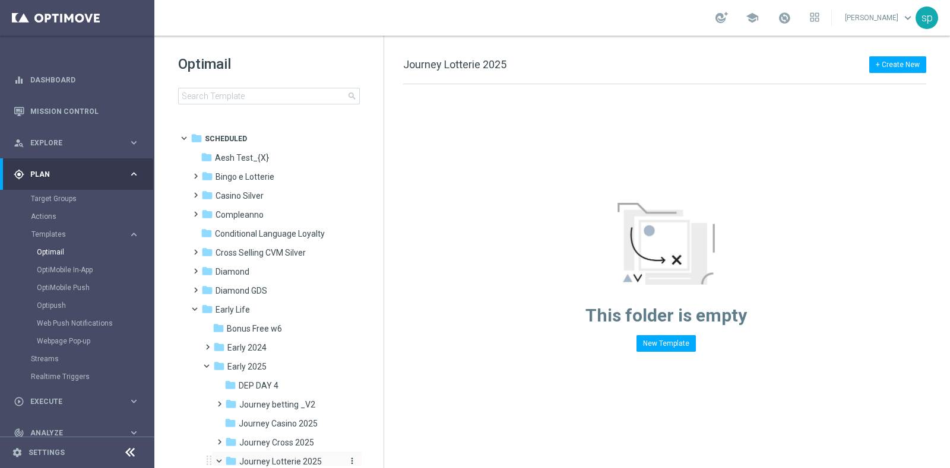
click at [294, 457] on span "Journey Lotterie 2025" at bounding box center [280, 462] width 83 height 11
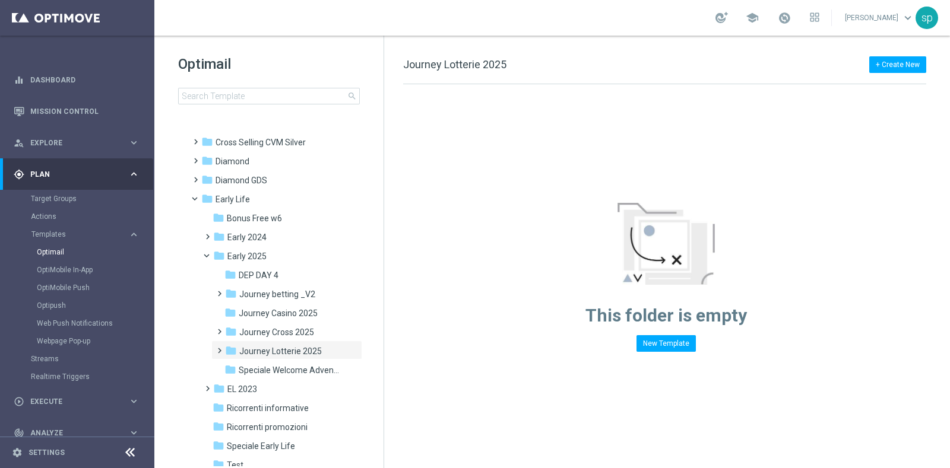
scroll to position [135, 0]
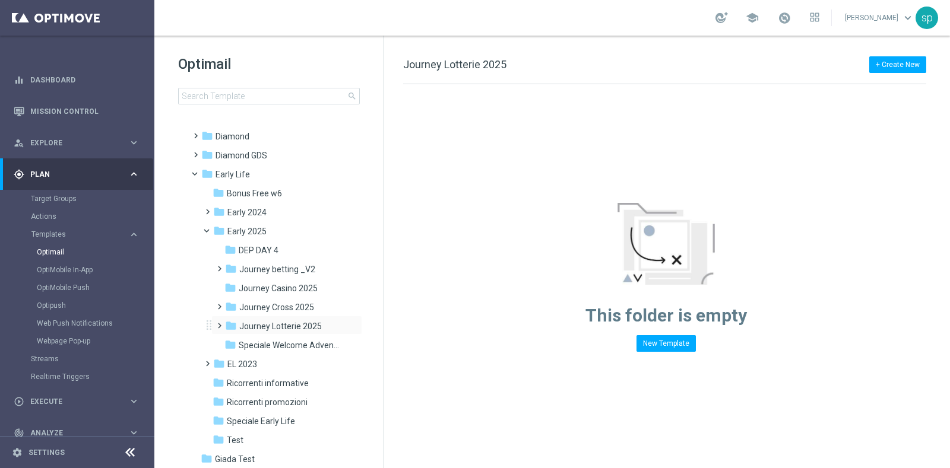
click at [220, 323] on span at bounding box center [216, 320] width 5 height 5
click at [294, 343] on span "Journey Lotterie_V2" at bounding box center [289, 345] width 77 height 11
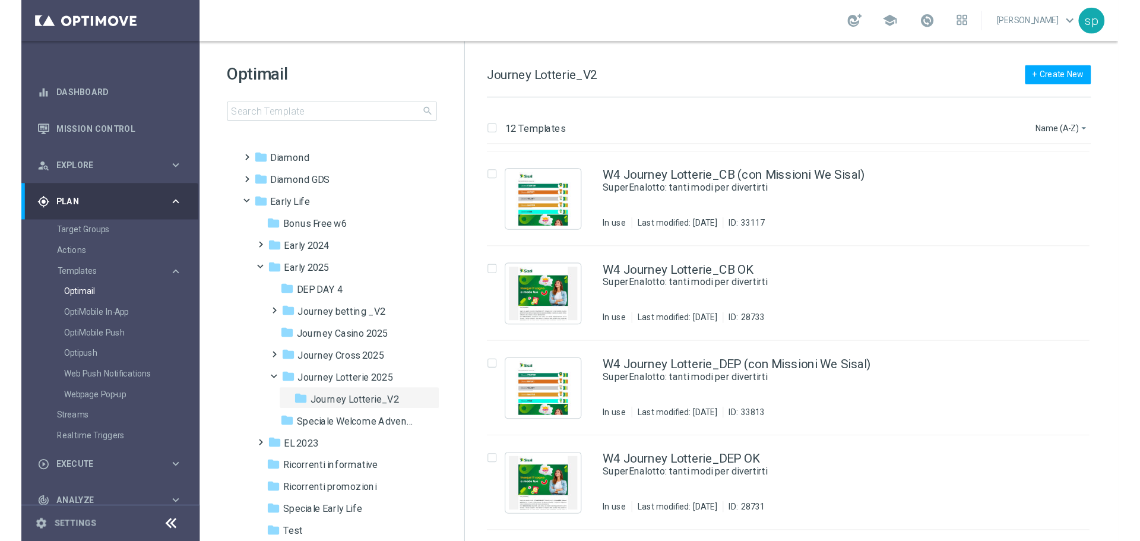
scroll to position [242, 0]
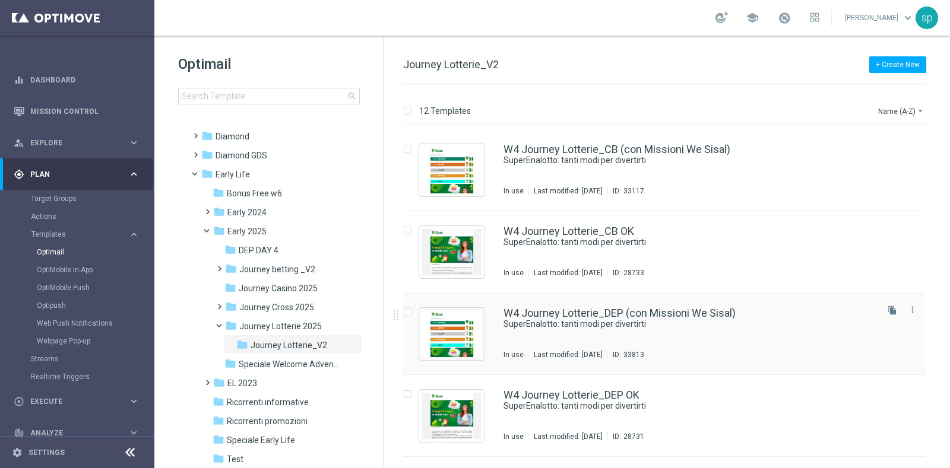
click at [640, 305] on div "W4 Journey Lotterie_DEP (con Missioni We Sisal) SuperEnalotto: tanti modi per d…" at bounding box center [664, 334] width 522 height 82
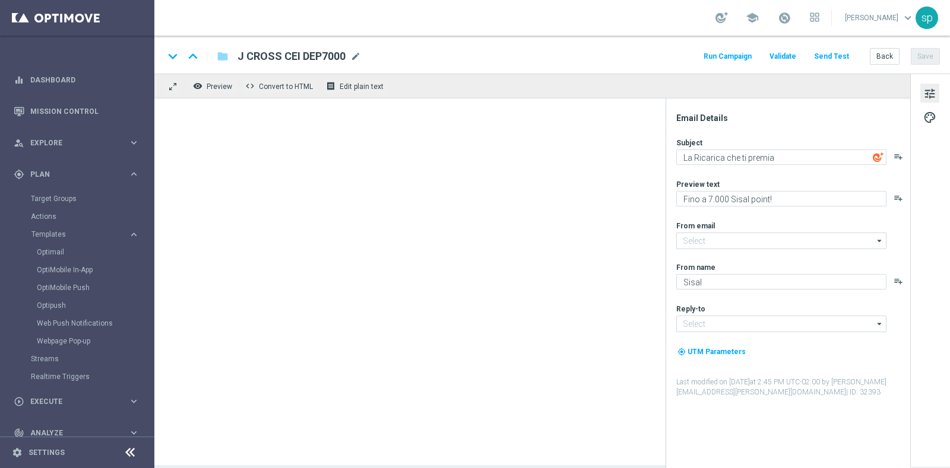
type input "[EMAIL_ADDRESS][DOMAIN_NAME]"
type textarea "SuperEnalotto: tanti modi per divertirti"
type textarea "Fino a 3.000 Sisal point"
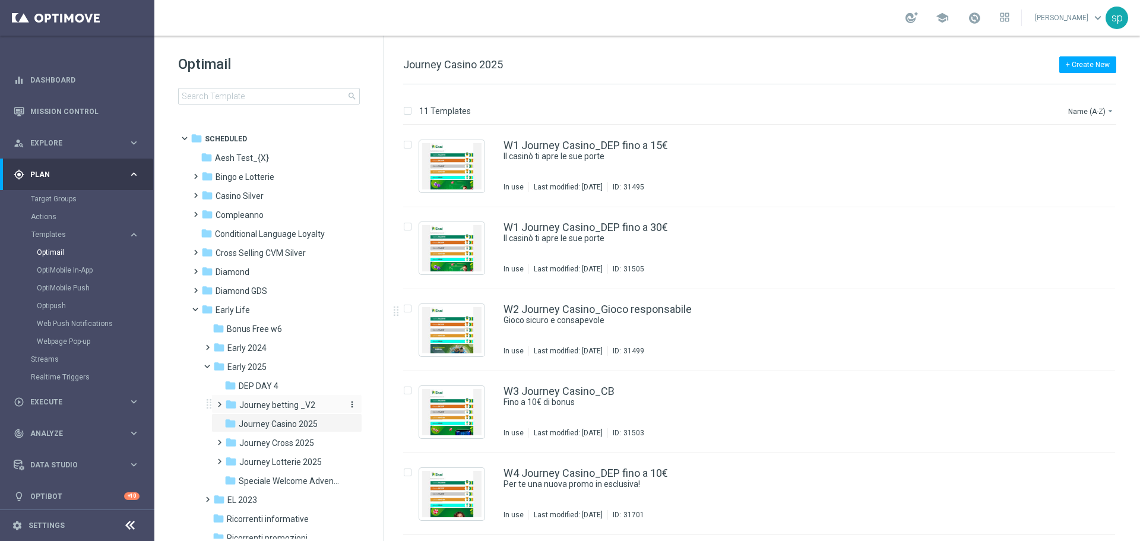
click at [294, 404] on span "Journey betting _V2" at bounding box center [277, 405] width 76 height 11
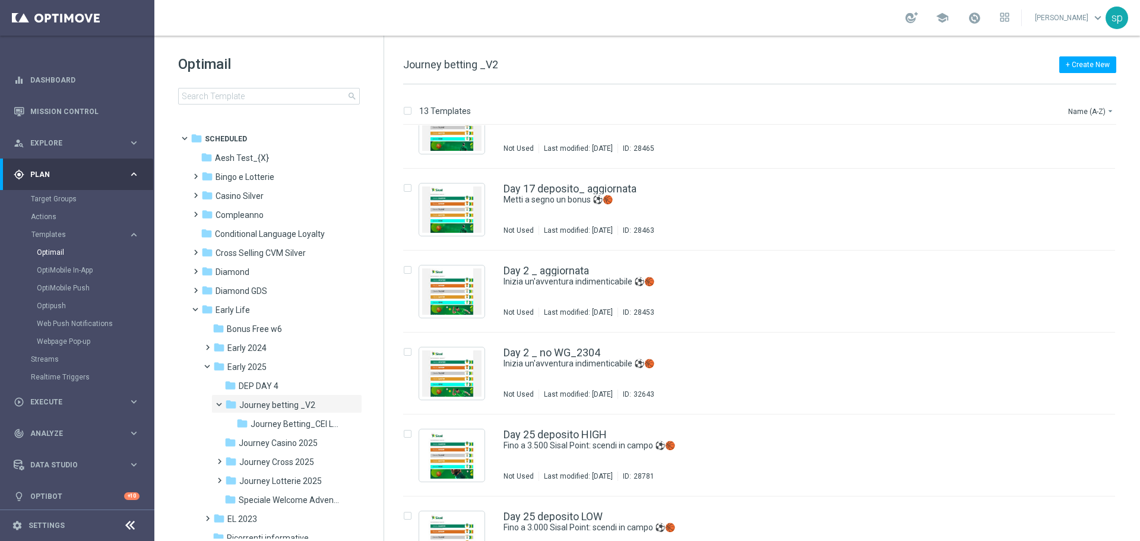
scroll to position [287, 0]
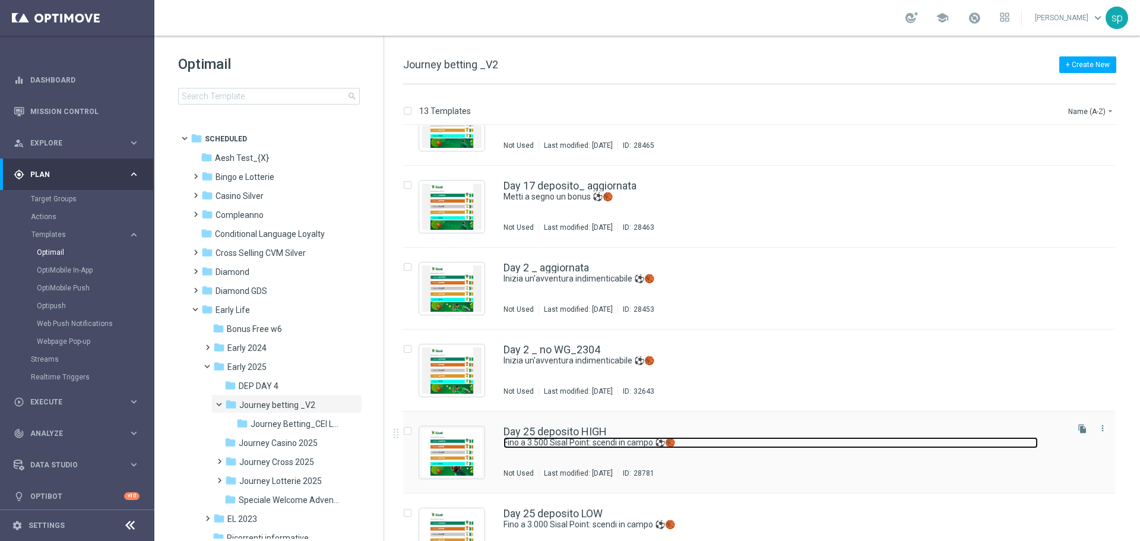
click at [588, 438] on link "Fino a 3.500 Sisal Point: scendi in campo ⚽️🏀" at bounding box center [770, 442] width 534 height 11
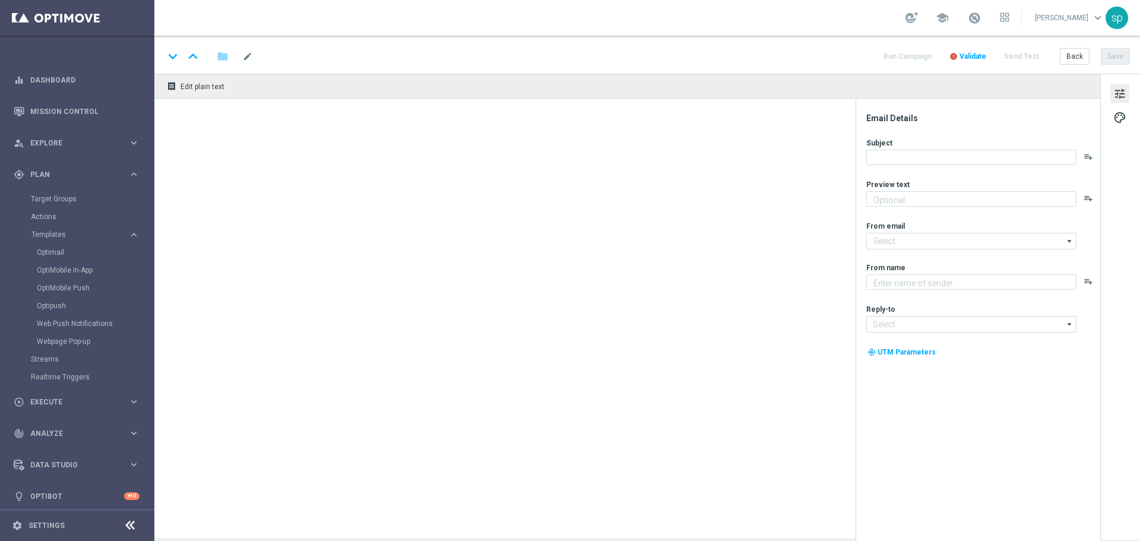
type textarea "Ricarica ed ottieni un bonus esclusivo"
type input "[EMAIL_ADDRESS][DOMAIN_NAME]"
type textarea "Sisal"
type input "[EMAIL_ADDRESS][DOMAIN_NAME]"
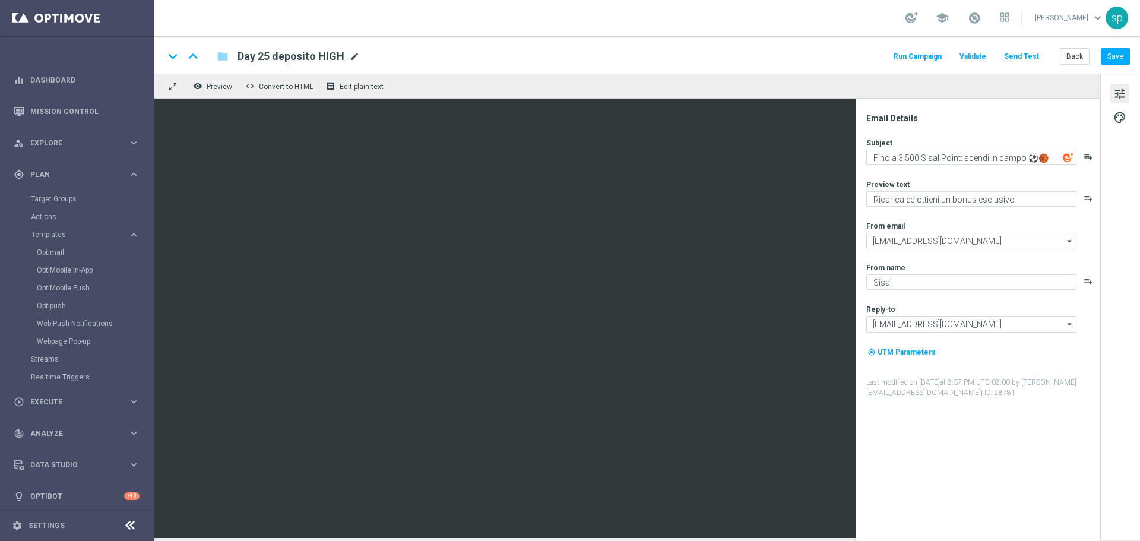
click at [353, 57] on span "mode_edit" at bounding box center [354, 56] width 11 height 11
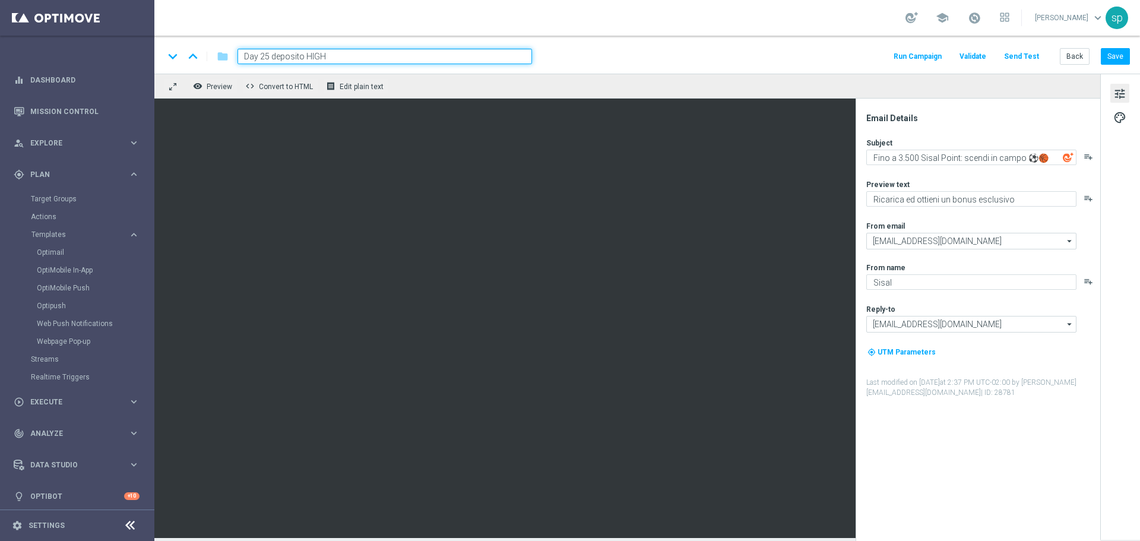
click at [353, 57] on input "Day 25 deposito HIGH" at bounding box center [384, 56] width 294 height 15
click at [376, 53] on input "Day 25 deposito HIGH (con Missioni SISAL" at bounding box center [384, 56] width 294 height 15
click at [378, 54] on input "Day 25 deposito HIGH (con Missioni SISAL" at bounding box center [384, 56] width 294 height 15
drag, startPoint x: 396, startPoint y: 54, endPoint x: 505, endPoint y: 46, distance: 109.0
click at [505, 46] on div "keyboard_arrow_down keyboard_arrow_up folder Day 25 deposito HIGH (con Missioni…" at bounding box center [646, 55] width 985 height 38
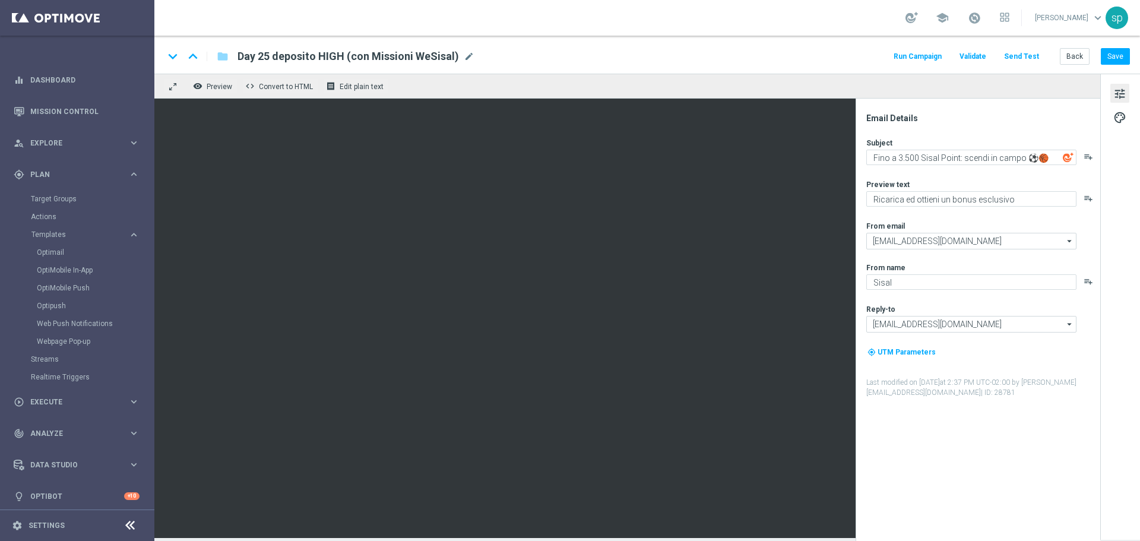
click at [343, 50] on span "Day 25 deposito HIGH (con Missioni WeSisal)" at bounding box center [347, 56] width 221 height 14
click at [324, 58] on input "Day 25 deposito HIGH (con Missioni WeSisal)" at bounding box center [384, 56] width 294 height 15
type input "Day 25 deposito HIGH_w5 (con Missioni WeSisal)"
click at [585, 48] on div "keyboard_arrow_down keyboard_arrow_up folder Day 25 deposito HIGH_w5 (con Missi…" at bounding box center [646, 55] width 985 height 38
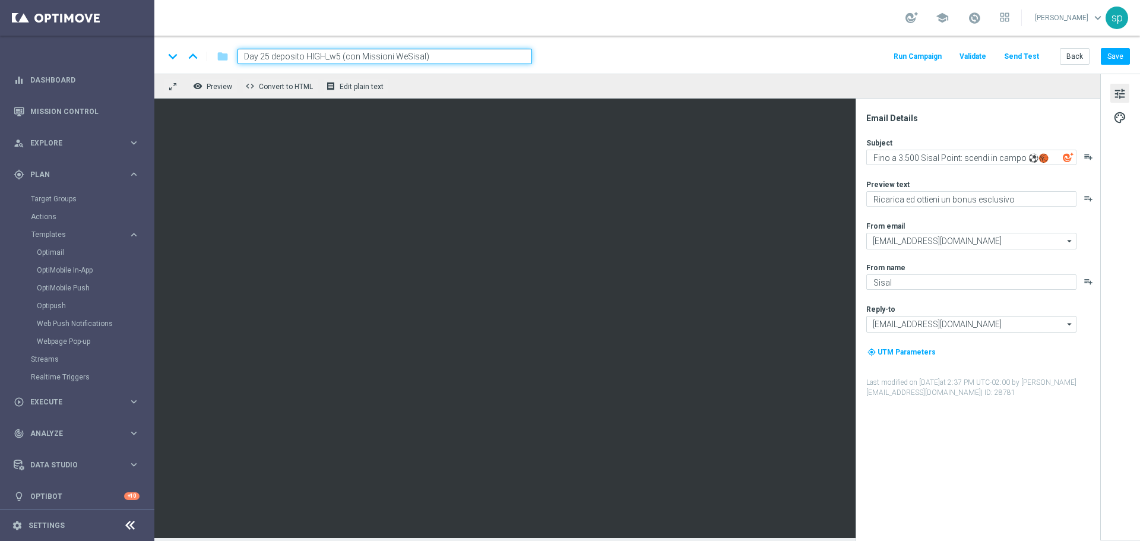
drag, startPoint x: 432, startPoint y: 56, endPoint x: 324, endPoint y: 59, distance: 108.1
click at [324, 59] on input "Day 25 deposito HIGH_w5 (con Missioni WeSisal)" at bounding box center [384, 56] width 294 height 15
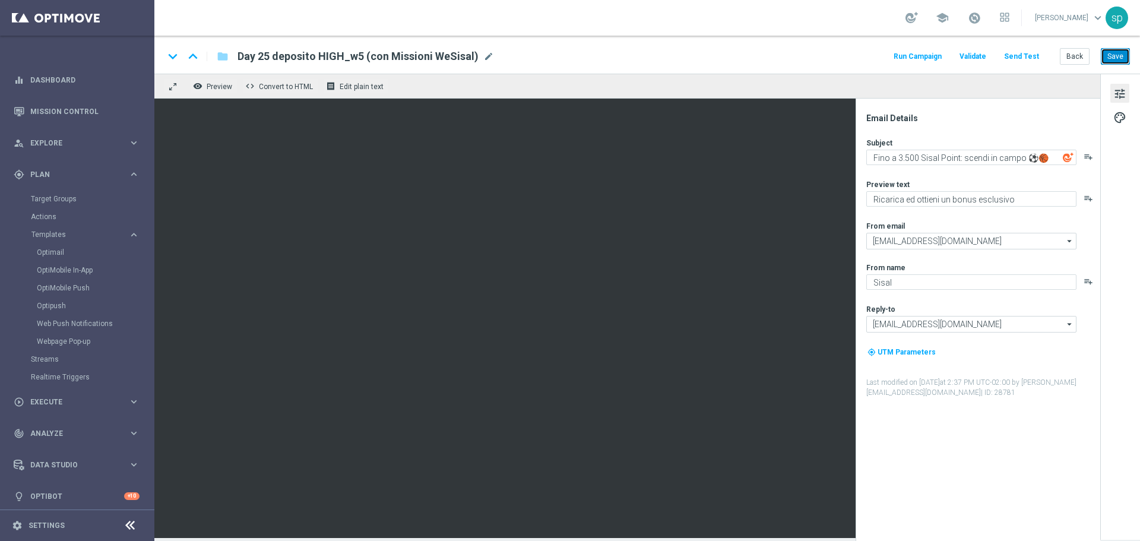
click at [1111, 59] on button "Save" at bounding box center [1115, 56] width 29 height 17
click at [175, 53] on icon "keyboard_arrow_down" at bounding box center [173, 56] width 18 height 18
type textarea "Fino a 3.000 Sisal Point: scendi in campo ⚽️🏀"
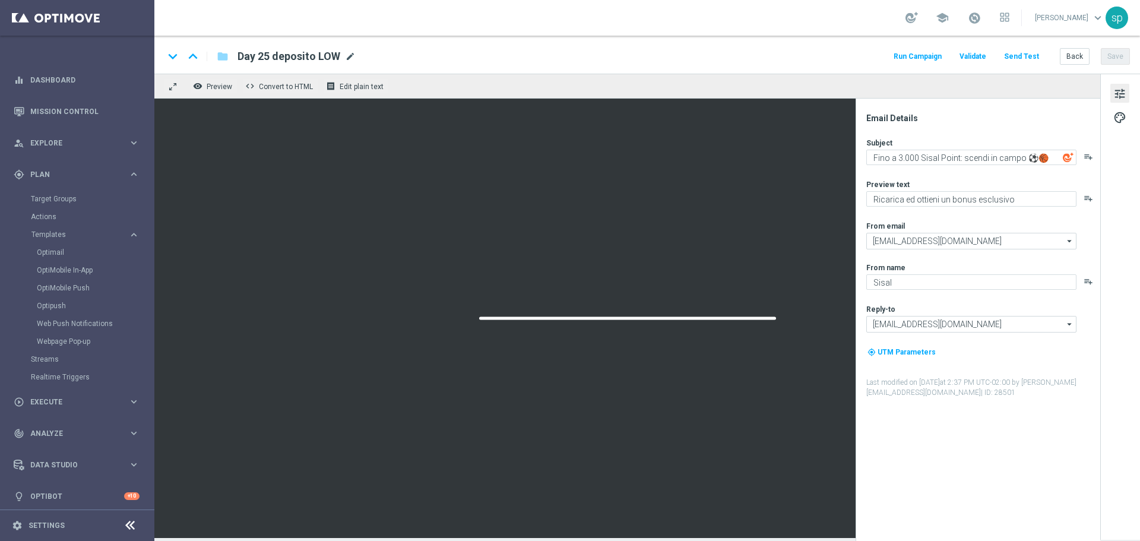
click at [350, 54] on span "mode_edit" at bounding box center [350, 56] width 11 height 11
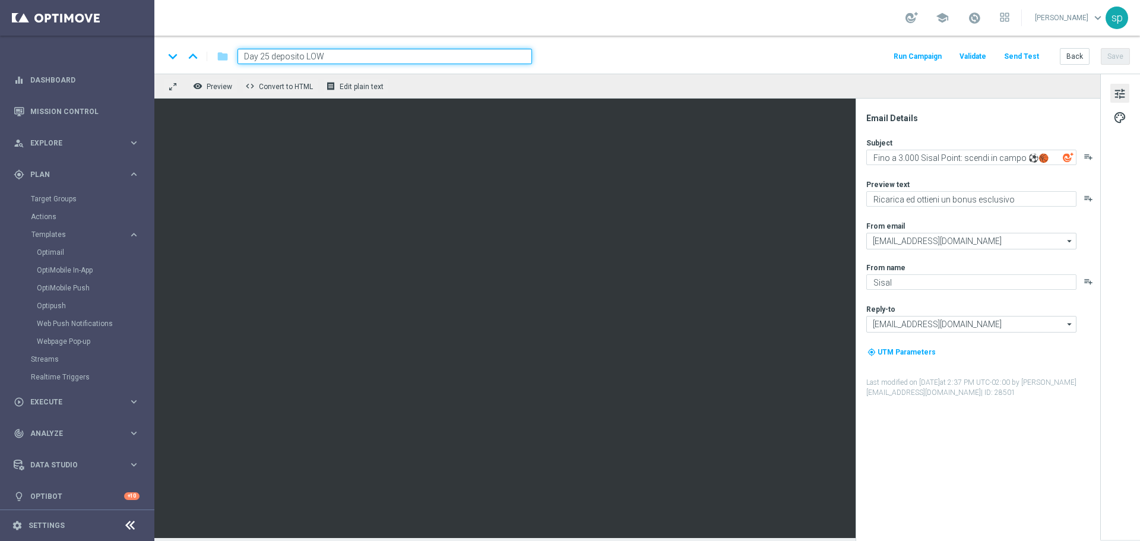
click at [350, 54] on input "Day 25 deposito LOW" at bounding box center [384, 56] width 294 height 15
paste input "_w5 (con Missioni WeSisal)"
type input "Day 25 deposito LOW_w5 (con Missioni WeSisal)"
click at [706, 51] on div "keyboard_arrow_down keyboard_arrow_up folder Day 25 deposito LOW_w5 (con Missio…" at bounding box center [647, 56] width 966 height 15
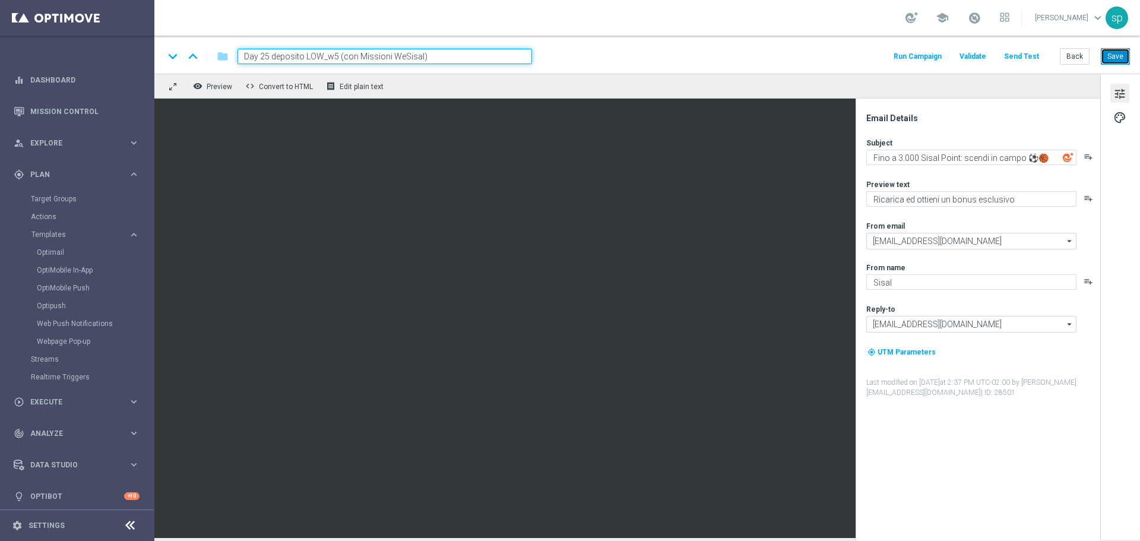
click at [1124, 52] on button "Save" at bounding box center [1115, 56] width 29 height 17
click at [1069, 52] on button "Back" at bounding box center [1075, 56] width 30 height 17
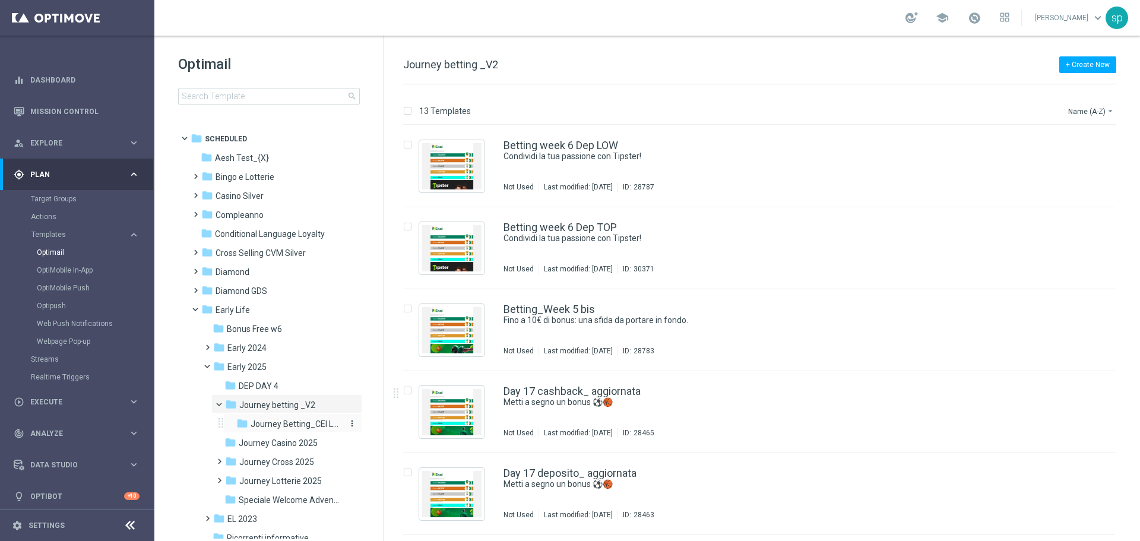
click at [318, 424] on span "Journey Betting_CEI LOW" at bounding box center [297, 424] width 93 height 11
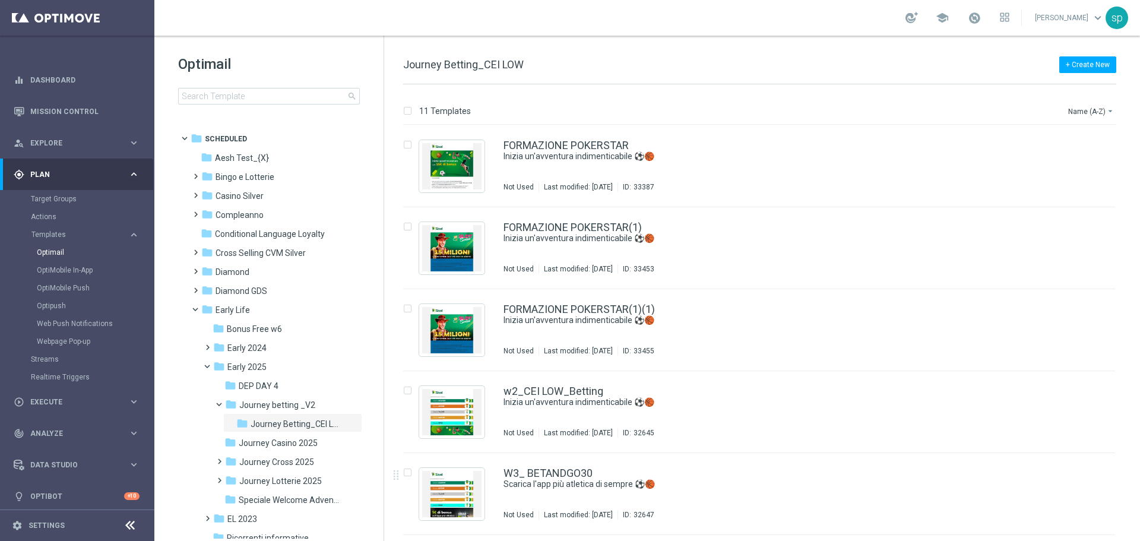
click at [1132, 477] on div "insert_drive_file W3_ BETANDGO30 Scarica l'app più atletica di sempre ⚽️🏀 Not U…" at bounding box center [764, 494] width 746 height 82
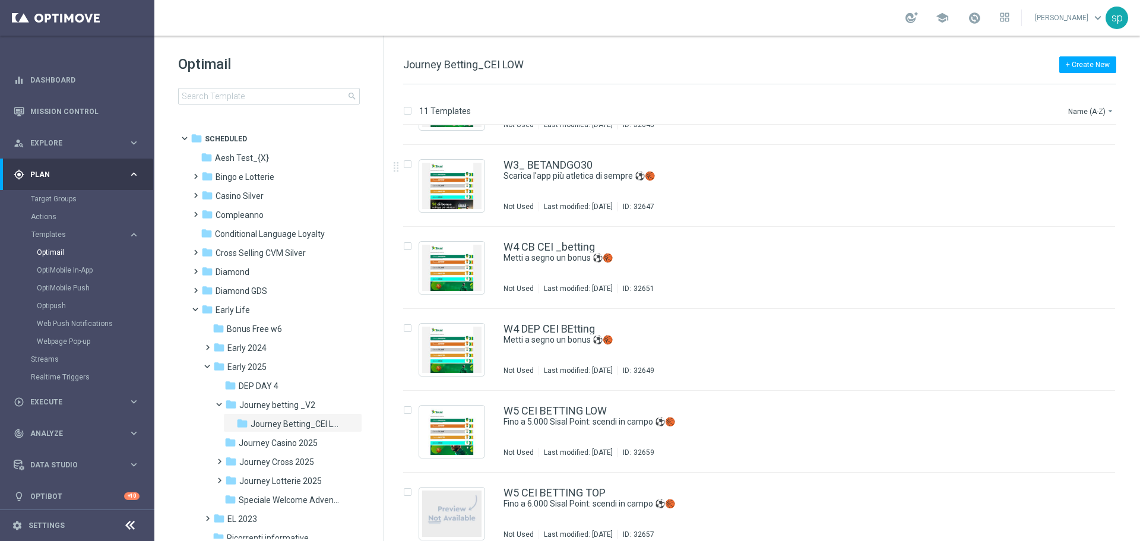
scroll to position [309, 0]
click at [540, 413] on link "W5 CEI BETTING LOW" at bounding box center [554, 410] width 103 height 11
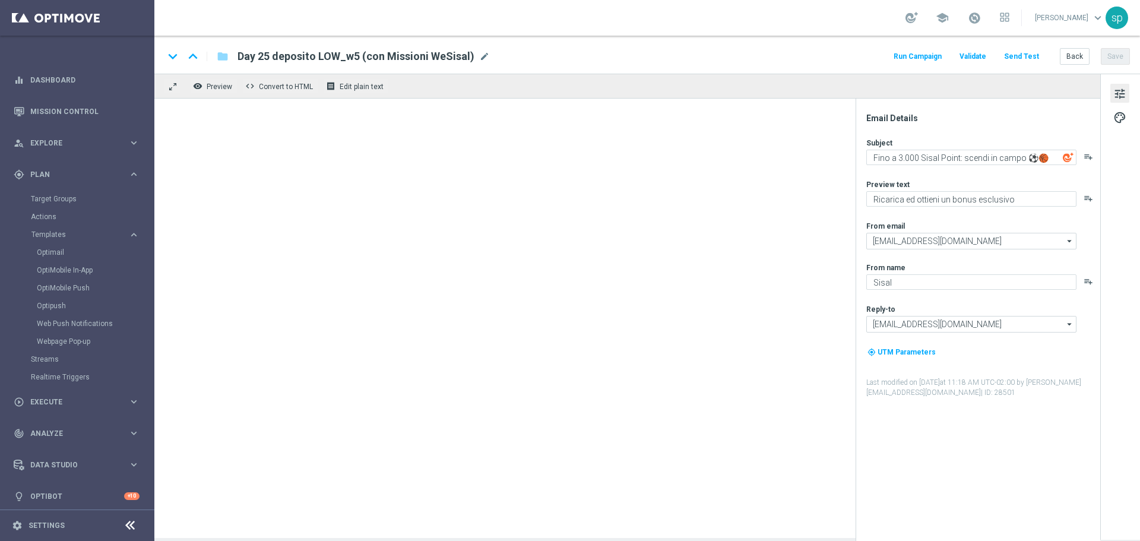
type textarea "Fino a 5.000 Sisal Point: scendi in campo ⚽️🏀"
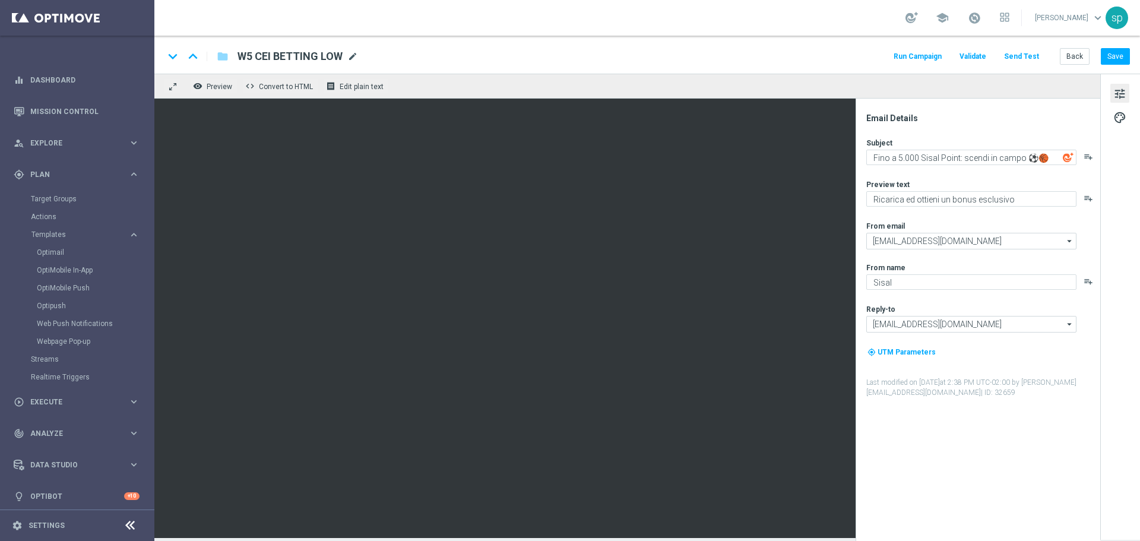
click at [349, 57] on span "mode_edit" at bounding box center [352, 56] width 11 height 11
click at [362, 56] on input "W5 CEI BETTING LOW" at bounding box center [384, 56] width 294 height 15
paste input "_w5 (con Missioni WeSisal)"
click at [344, 53] on input "W5 CEI BETTING LOW _w5 (con Missioni WeSisal)" at bounding box center [384, 56] width 294 height 15
drag, startPoint x: 418, startPoint y: 56, endPoint x: 327, endPoint y: 56, distance: 90.8
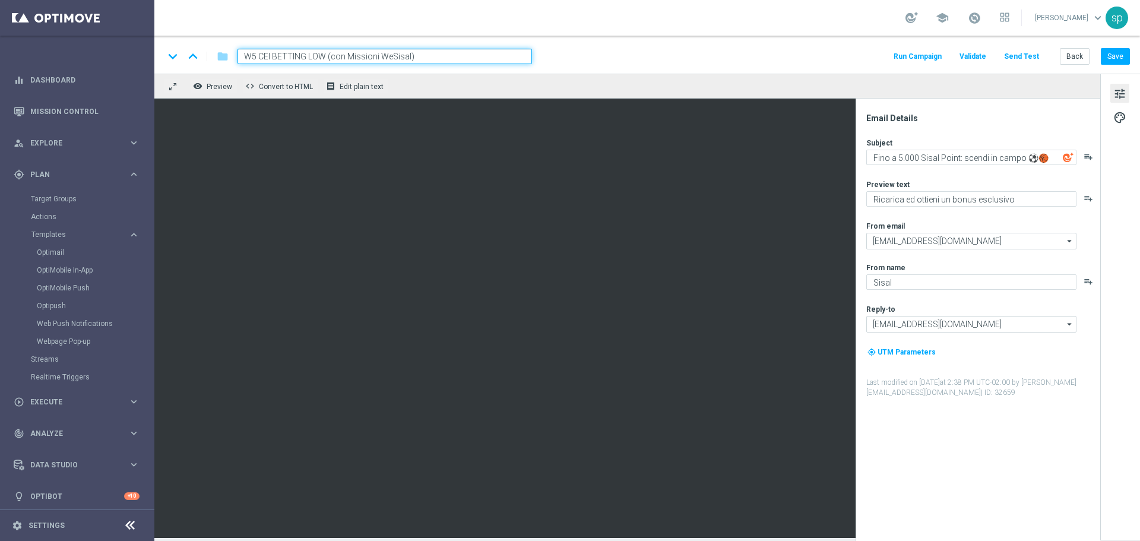
click at [327, 56] on input "W5 CEI BETTING LOW (con Missioni WeSisal)" at bounding box center [384, 56] width 294 height 15
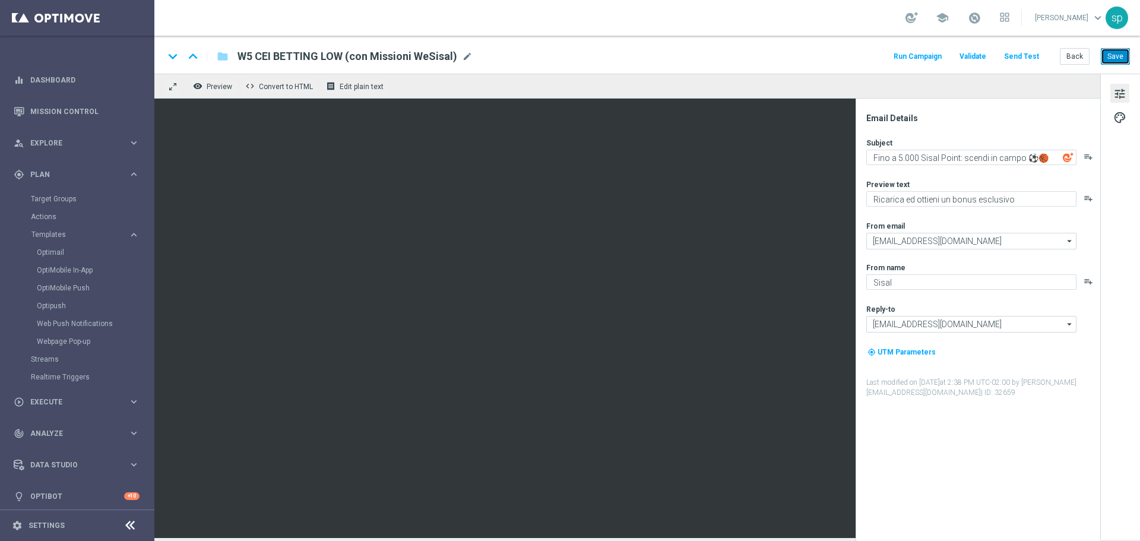
click at [1125, 48] on button "Save" at bounding box center [1115, 56] width 29 height 17
click at [172, 55] on icon "keyboard_arrow_down" at bounding box center [173, 56] width 18 height 18
type input "W5 CEI BETTING TOP"
type textarea "Fino a 6.000 Sisal Point: scendi in campo ⚽️🏀"
click at [351, 55] on span "mode_edit" at bounding box center [352, 56] width 11 height 11
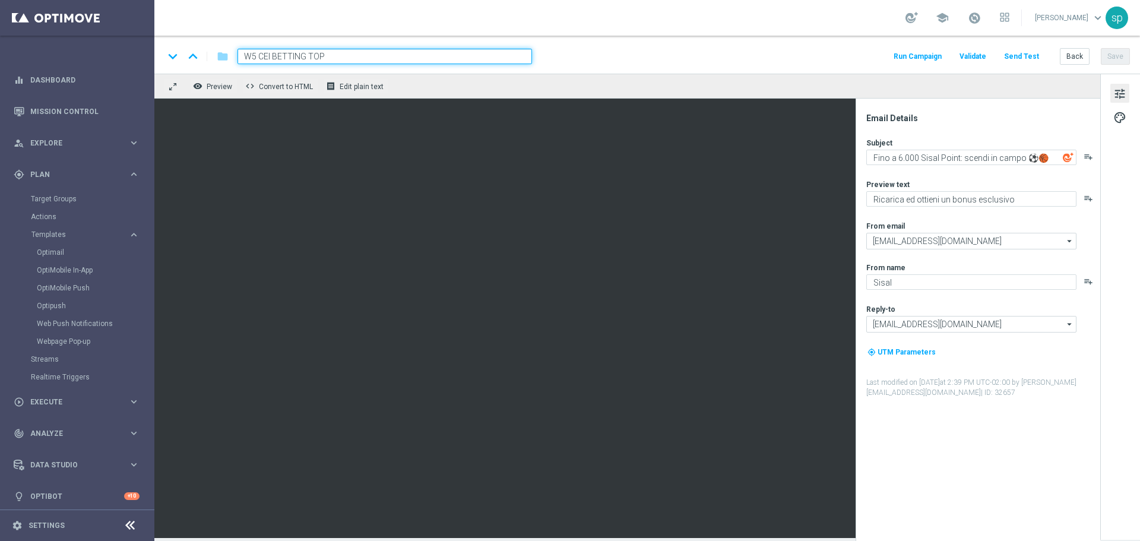
click at [351, 55] on input "W5 CEI BETTING TOP" at bounding box center [384, 56] width 294 height 15
paste input "(con Missioni WeSisal)"
type input "W5 CEI BETTING TOP (con Missioni WeSisal)"
click at [701, 62] on div "keyboard_arrow_down keyboard_arrow_up folder W5 CEI BETTING TOP (con Missioni W…" at bounding box center [647, 56] width 966 height 15
click at [1107, 55] on button "Save" at bounding box center [1115, 56] width 29 height 17
